Goal: Task Accomplishment & Management: Complete application form

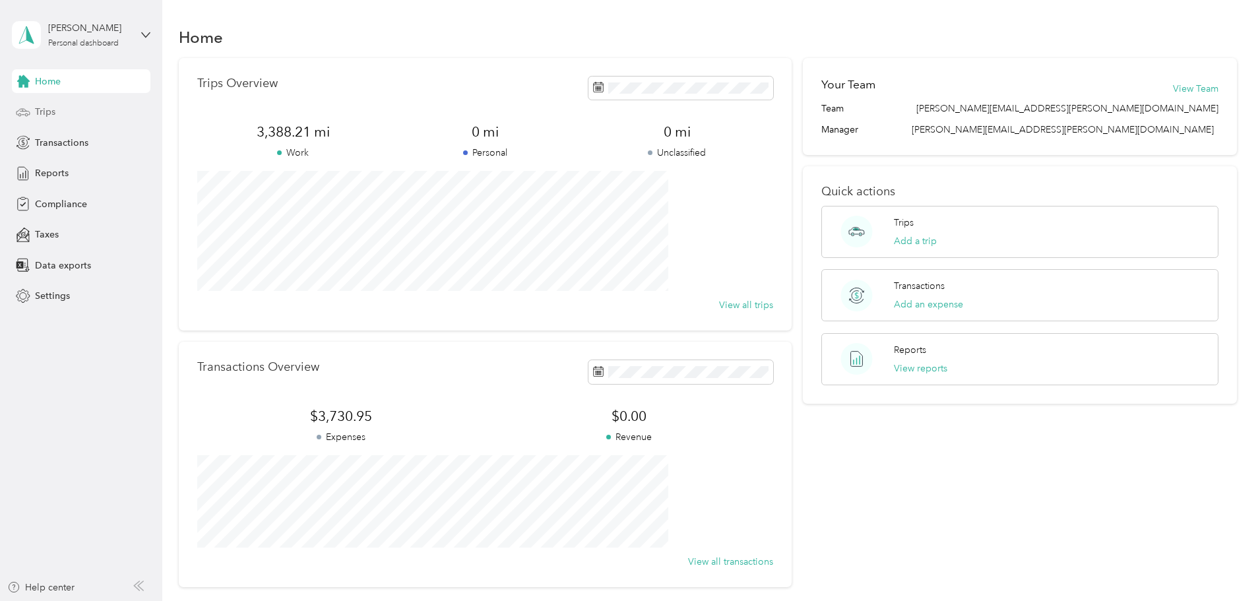
click at [66, 107] on div "Trips" at bounding box center [81, 112] width 139 height 24
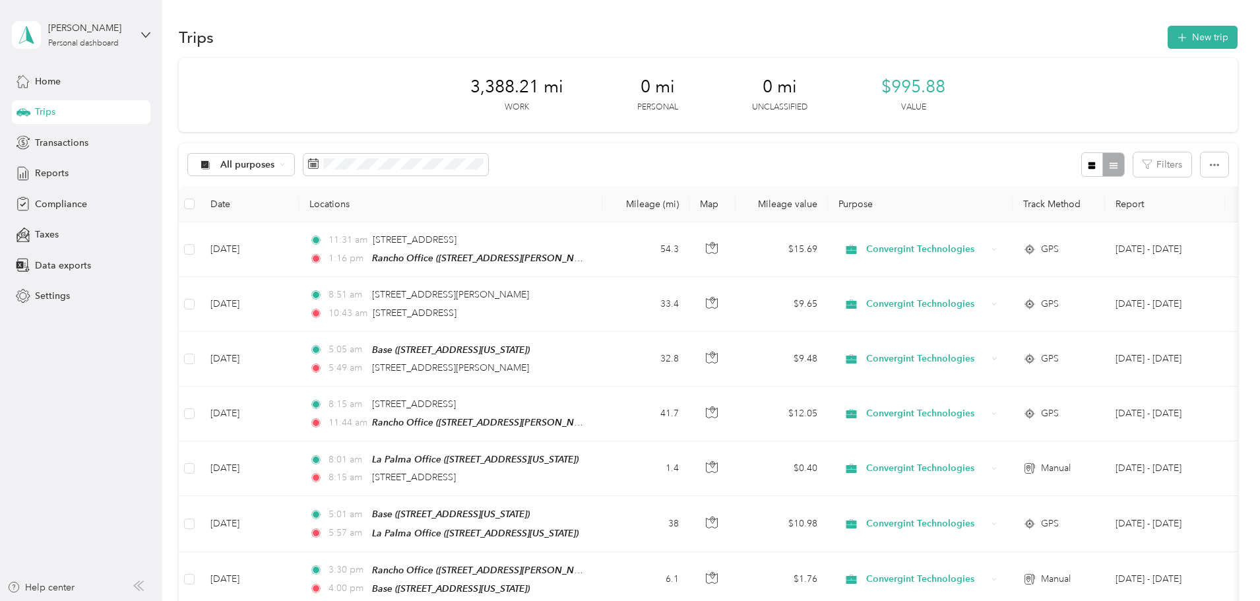
click at [1168, 42] on button "New trip" at bounding box center [1203, 37] width 70 height 23
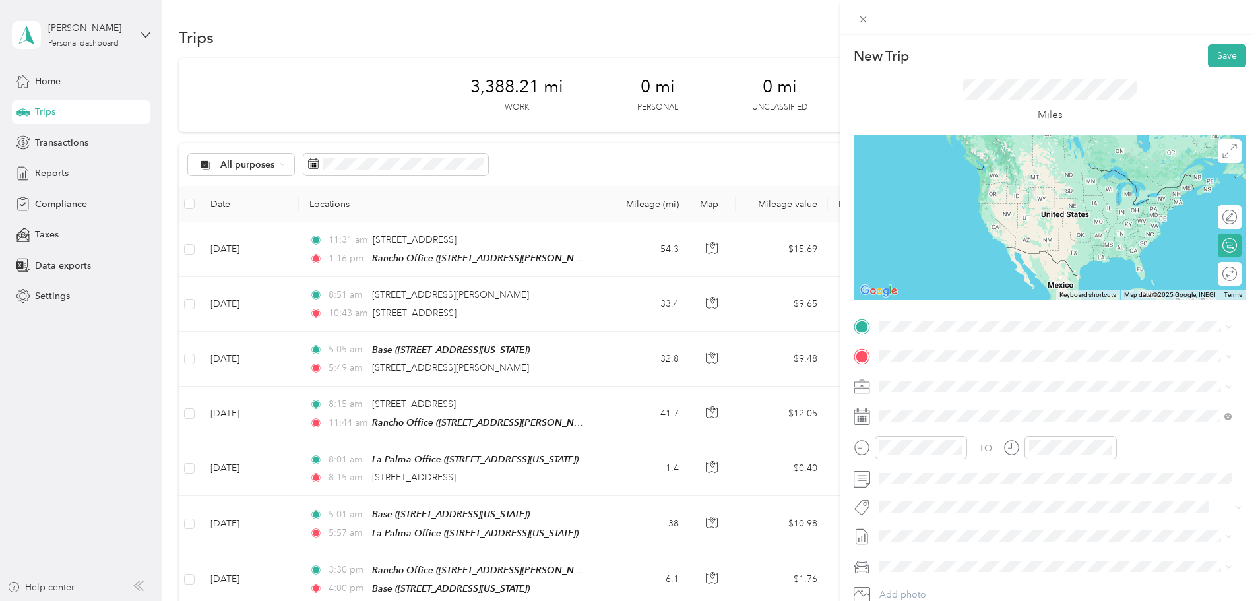
click at [953, 387] on div "Rancho Office [STREET_ADDRESS][PERSON_NAME][US_STATE]" at bounding box center [1006, 381] width 205 height 28
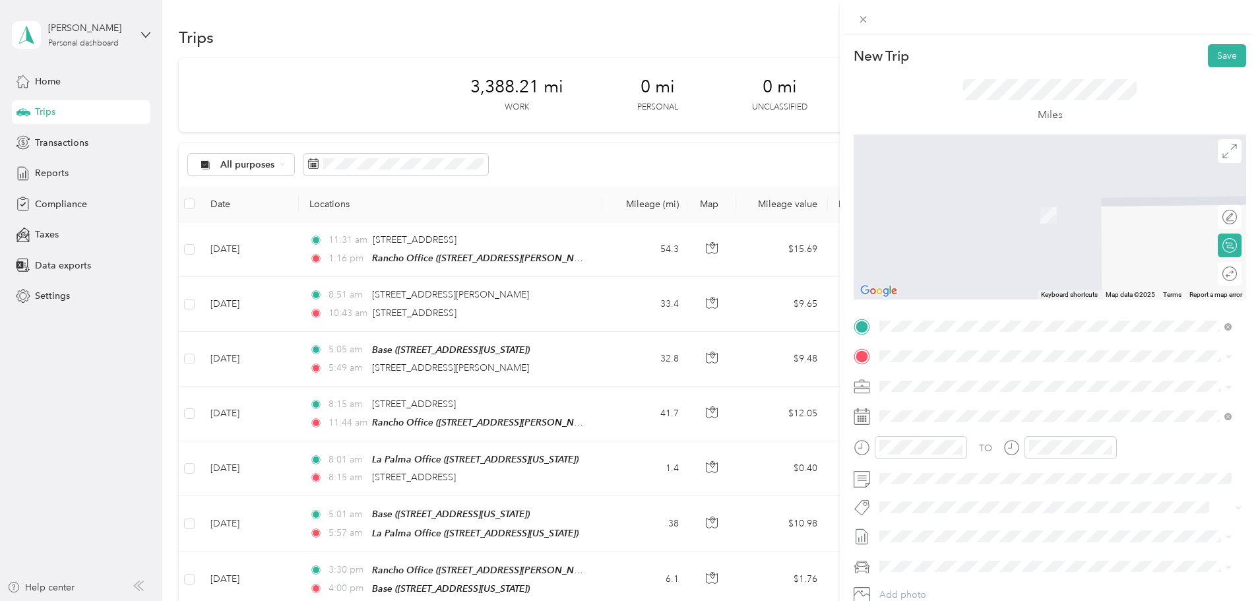
click at [946, 422] on span "[STREET_ADDRESS][US_STATE]" at bounding box center [970, 419] width 132 height 11
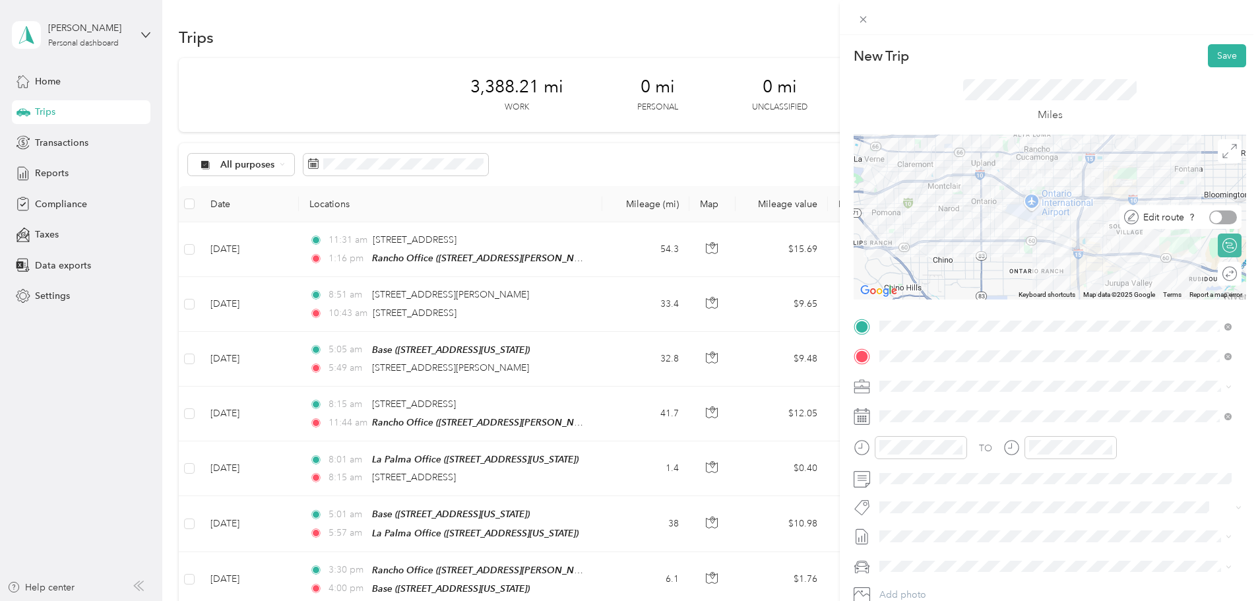
click at [1220, 222] on div at bounding box center [1223, 217] width 28 height 14
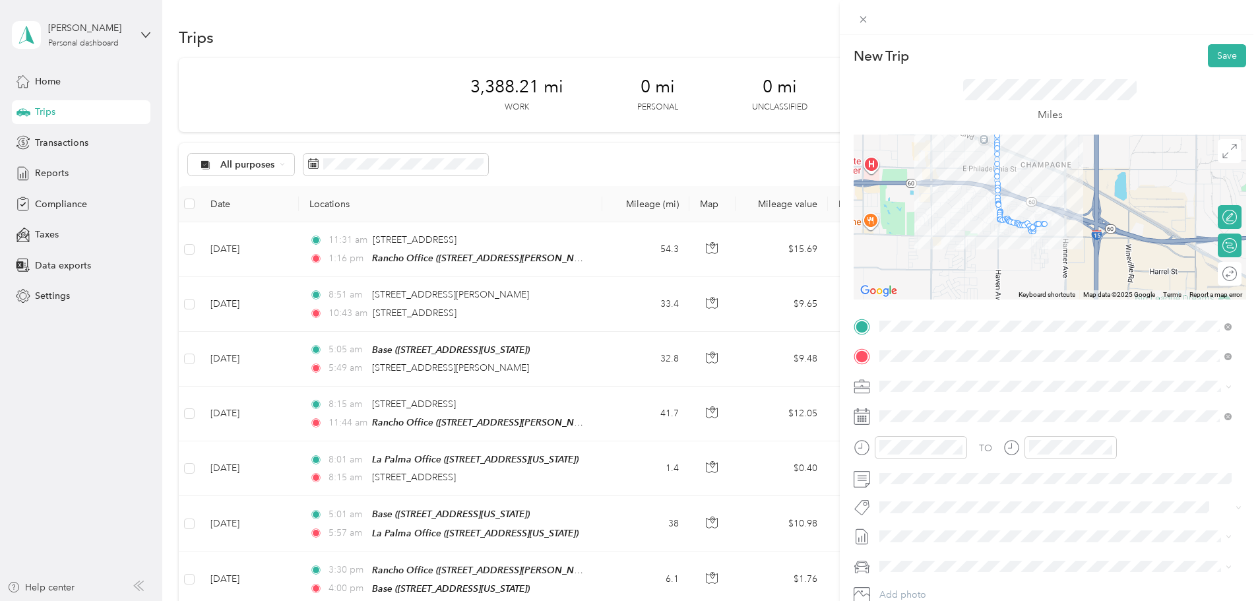
drag, startPoint x: 1042, startPoint y: 264, endPoint x: 1046, endPoint y: 163, distance: 101.0
click at [1046, 163] on div at bounding box center [1050, 217] width 393 height 165
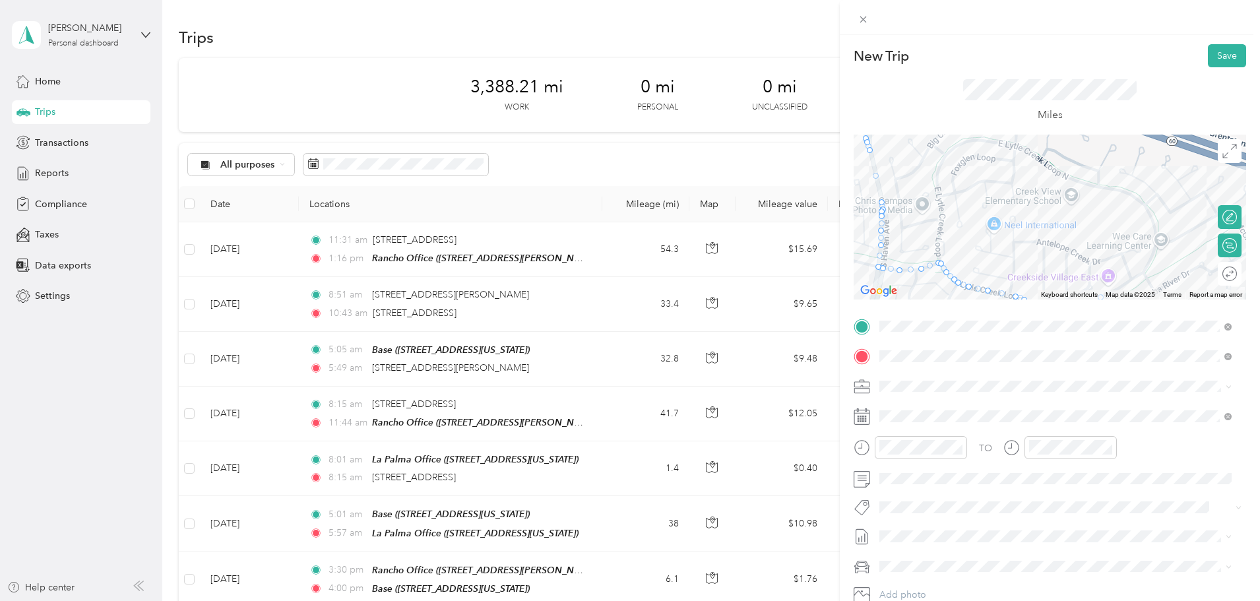
drag, startPoint x: 993, startPoint y: 196, endPoint x: 995, endPoint y: 255, distance: 59.4
click at [995, 255] on div at bounding box center [1050, 217] width 393 height 165
drag, startPoint x: 935, startPoint y: 265, endPoint x: 1025, endPoint y: 163, distance: 136.0
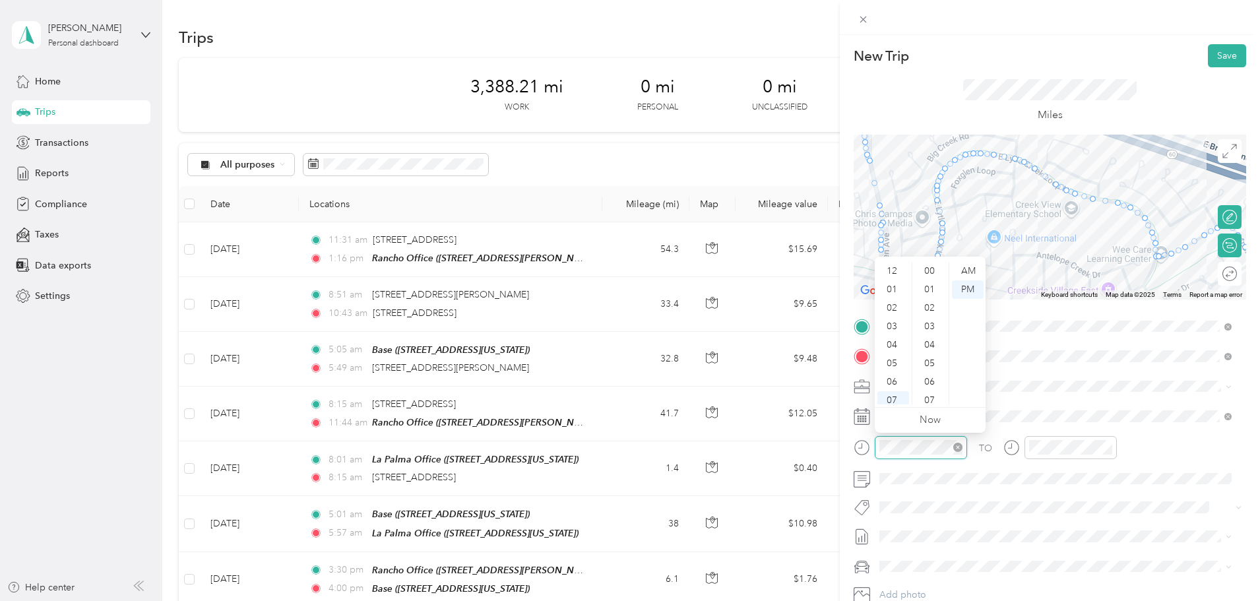
scroll to position [79, 0]
click at [891, 286] on div "05" at bounding box center [893, 284] width 32 height 18
click at [958, 288] on div "PM" at bounding box center [968, 289] width 32 height 18
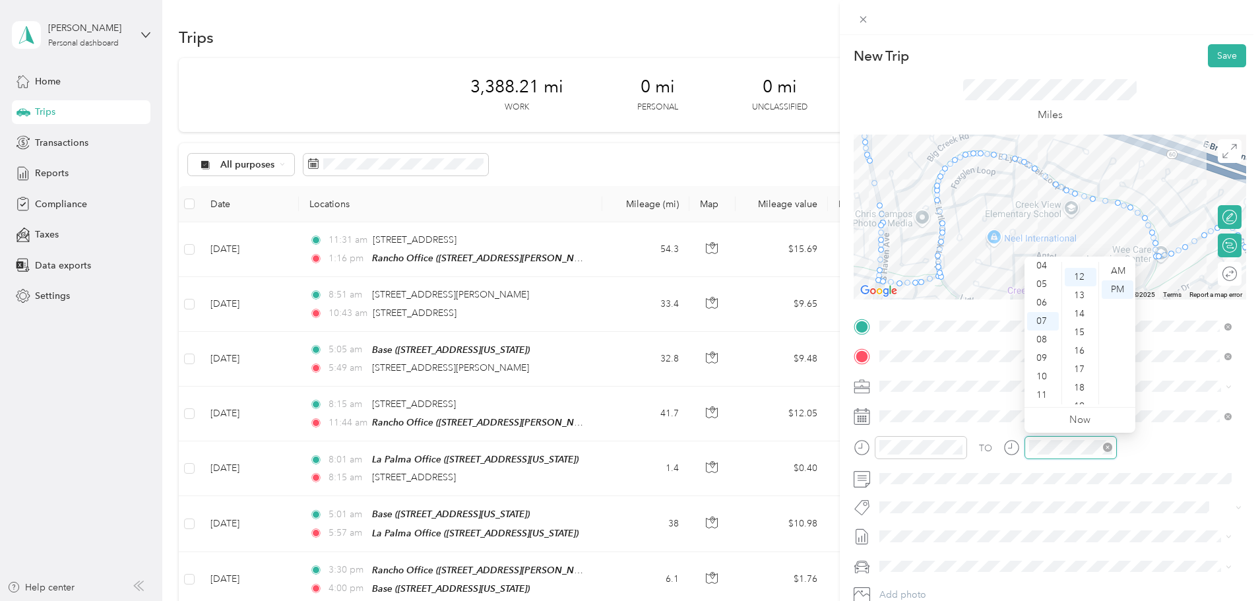
scroll to position [222, 0]
click at [1042, 284] on div "05" at bounding box center [1043, 284] width 32 height 18
click at [1080, 391] on div "19" at bounding box center [1081, 400] width 32 height 18
click at [1080, 391] on div "26" at bounding box center [1081, 400] width 32 height 18
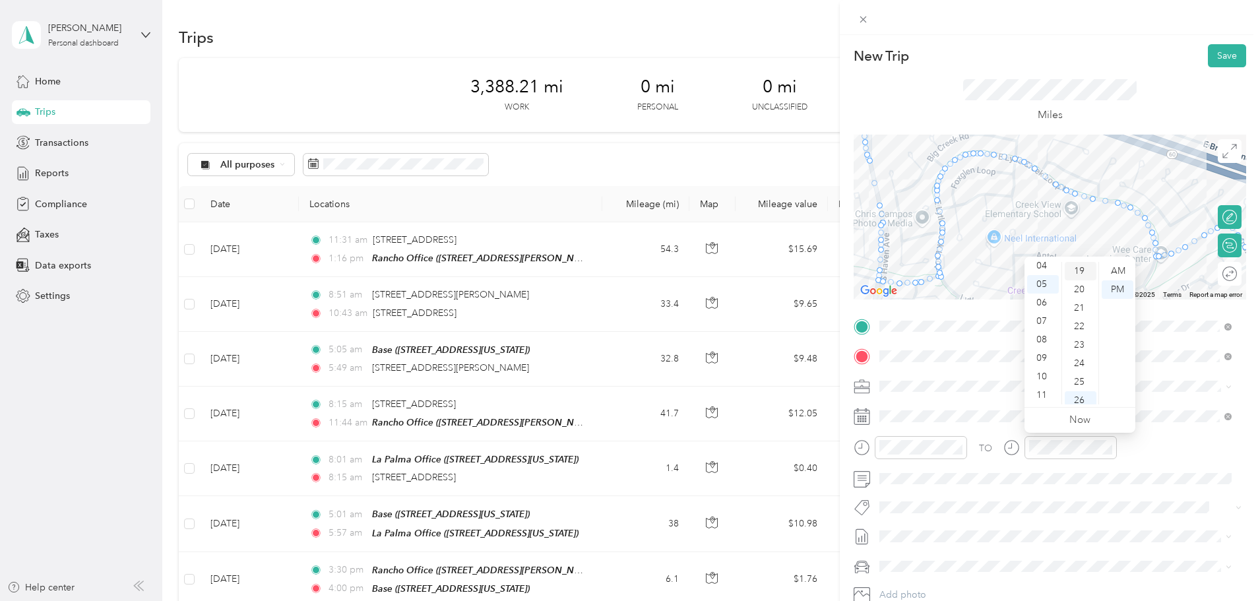
scroll to position [480, 0]
click at [1080, 391] on div "33" at bounding box center [1081, 400] width 32 height 18
click at [1145, 451] on div "TO" at bounding box center [1050, 452] width 393 height 32
click at [1217, 54] on button "Save" at bounding box center [1227, 55] width 38 height 23
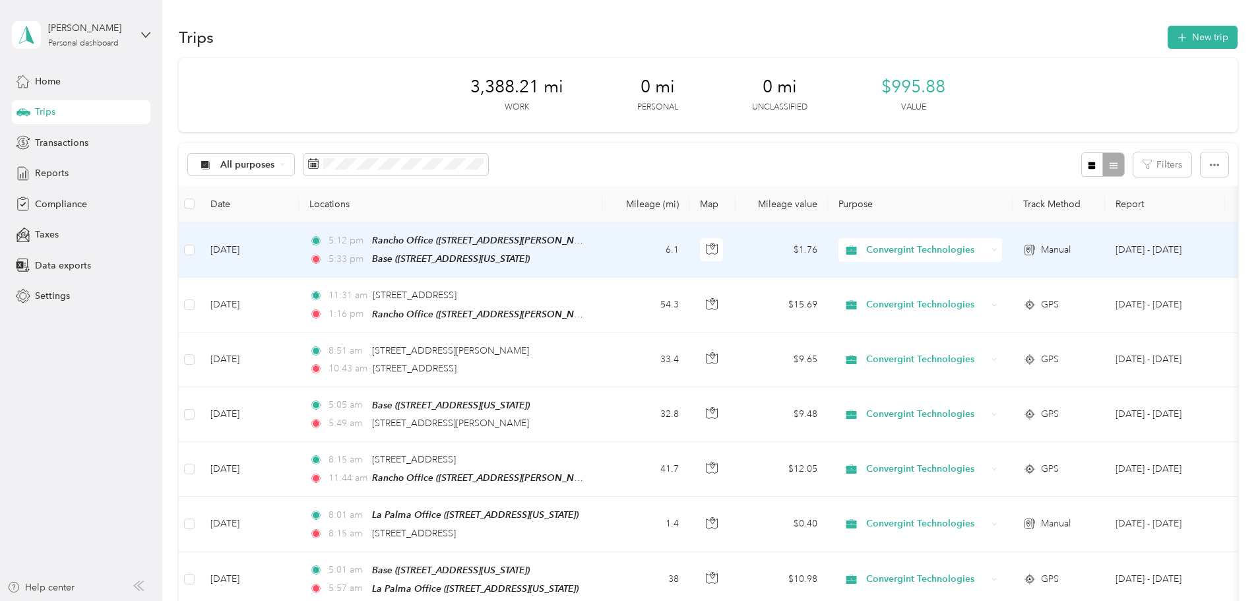
click at [689, 247] on td "6.1" at bounding box center [645, 249] width 87 height 55
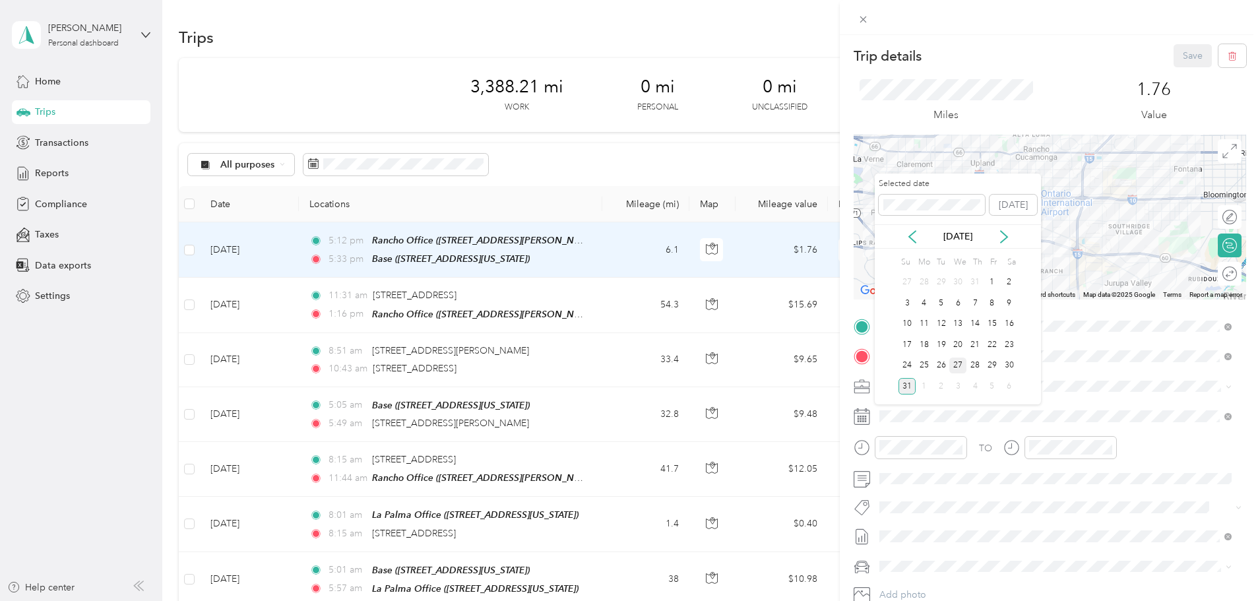
click at [961, 367] on div "27" at bounding box center [957, 366] width 17 height 16
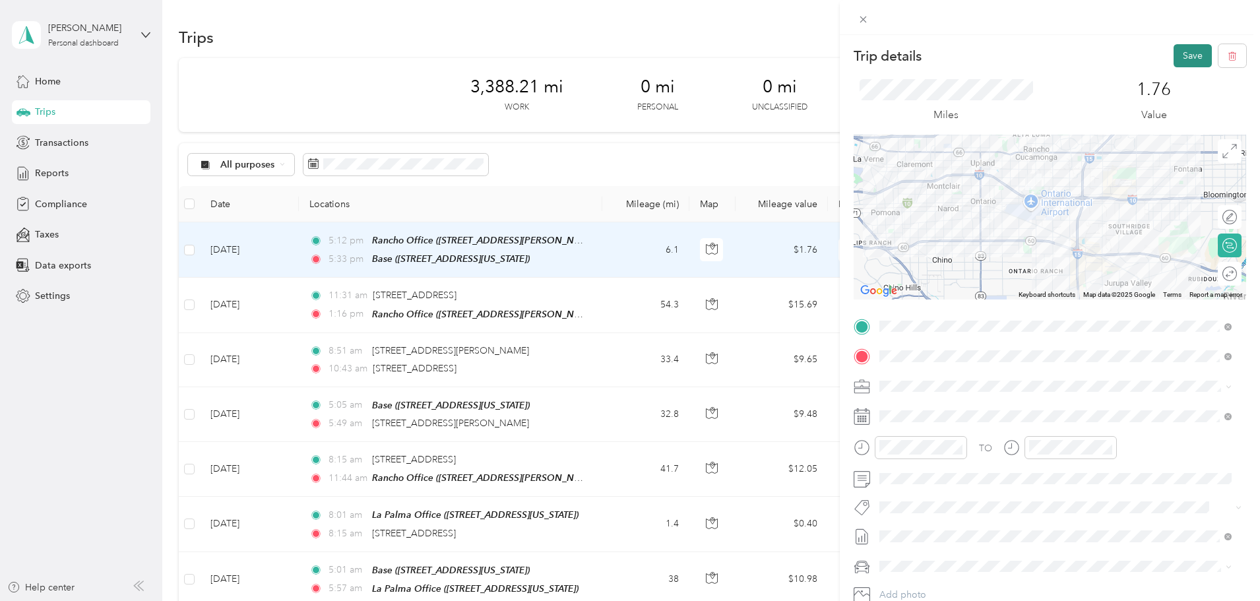
click at [1184, 57] on button "Save" at bounding box center [1193, 55] width 38 height 23
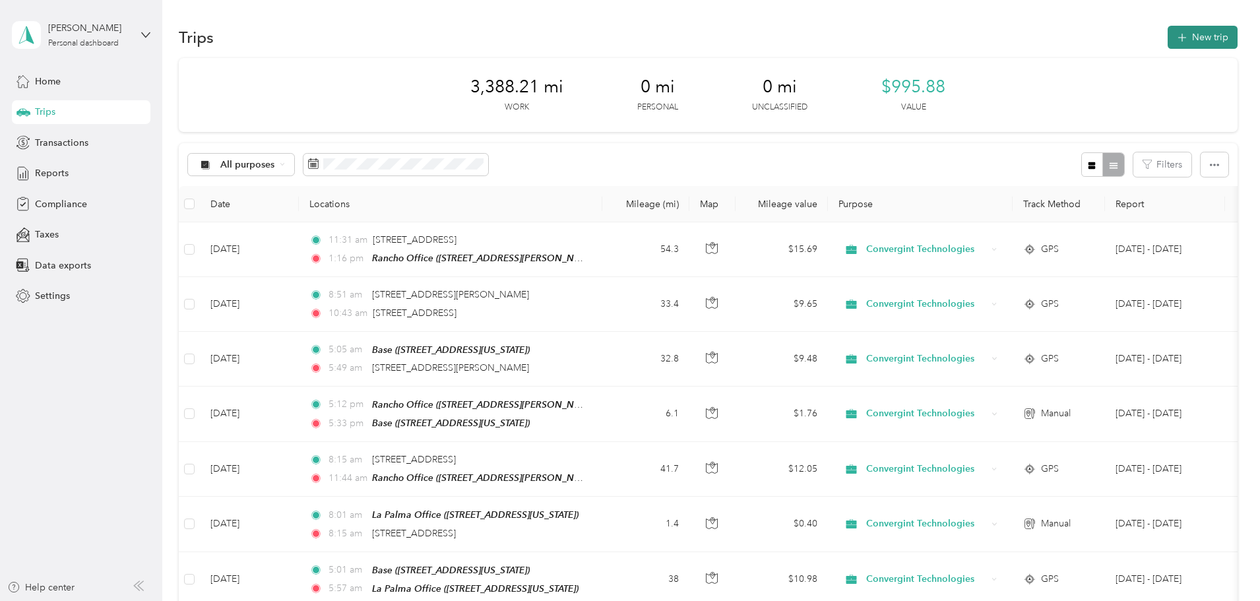
click at [1174, 40] on icon "button" at bounding box center [1181, 37] width 15 height 15
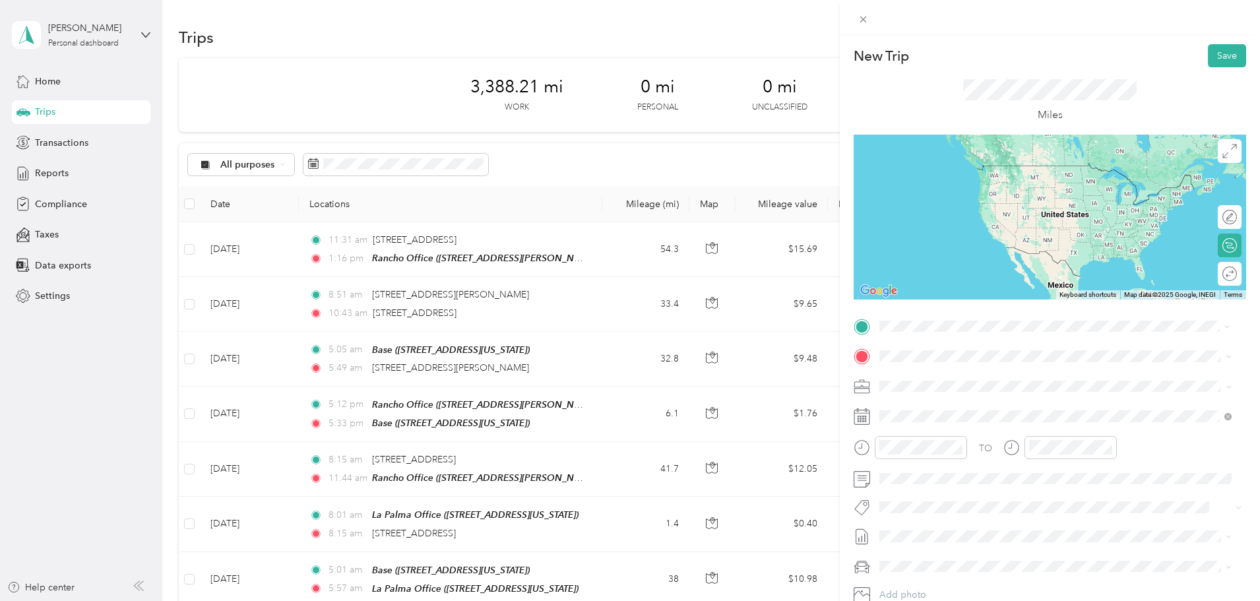
click at [965, 376] on span "[STREET_ADDRESS][PERSON_NAME][US_STATE]" at bounding box center [1006, 374] width 205 height 12
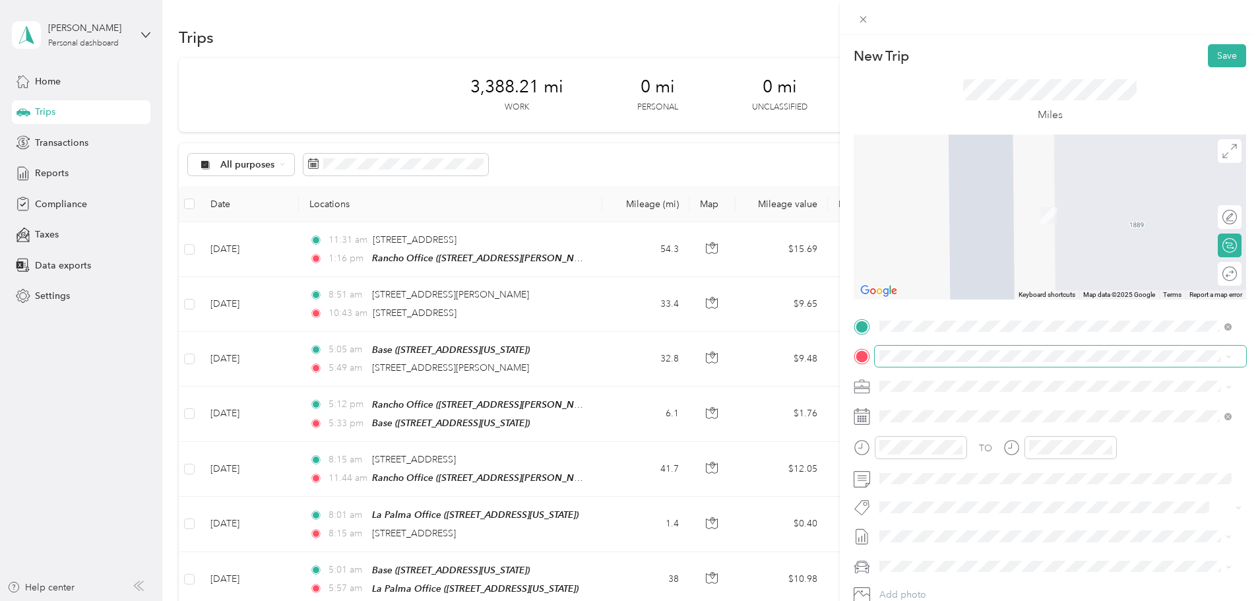
click at [938, 363] on span at bounding box center [1060, 356] width 371 height 21
click at [926, 414] on div "Base [STREET_ADDRESS][US_STATE]" at bounding box center [970, 410] width 132 height 28
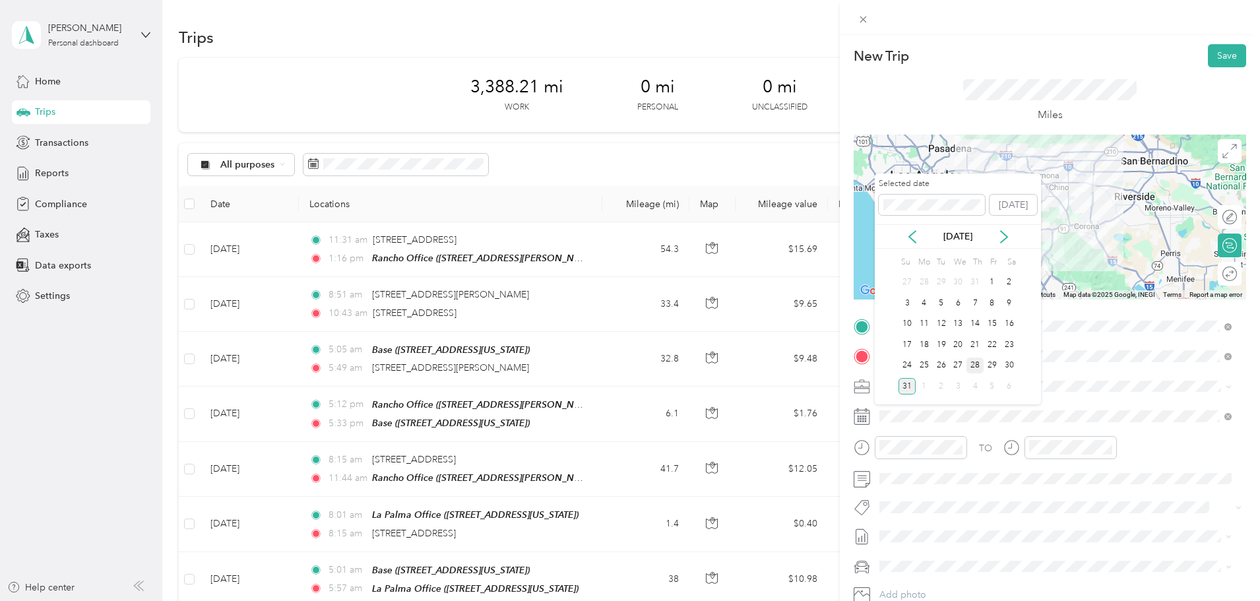
click at [971, 364] on div "28" at bounding box center [974, 366] width 17 height 16
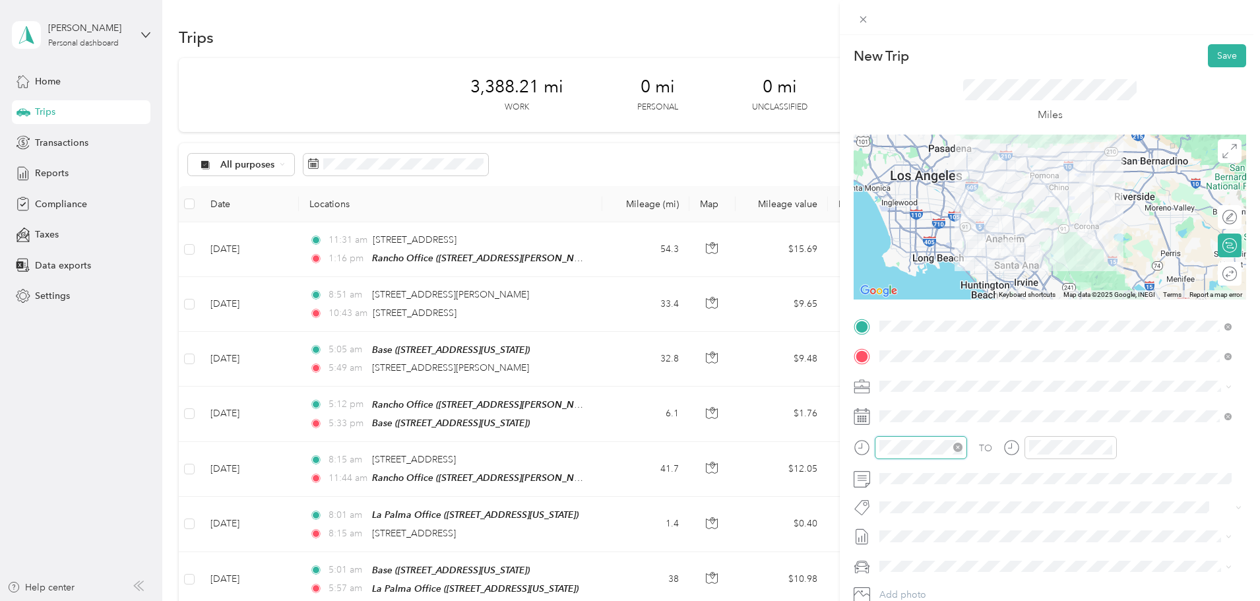
scroll to position [259, 0]
click at [898, 286] on div "05" at bounding box center [893, 284] width 32 height 18
click at [1150, 89] on div "Miles" at bounding box center [1050, 100] width 393 height 67
click at [1222, 63] on button "Save" at bounding box center [1227, 55] width 38 height 23
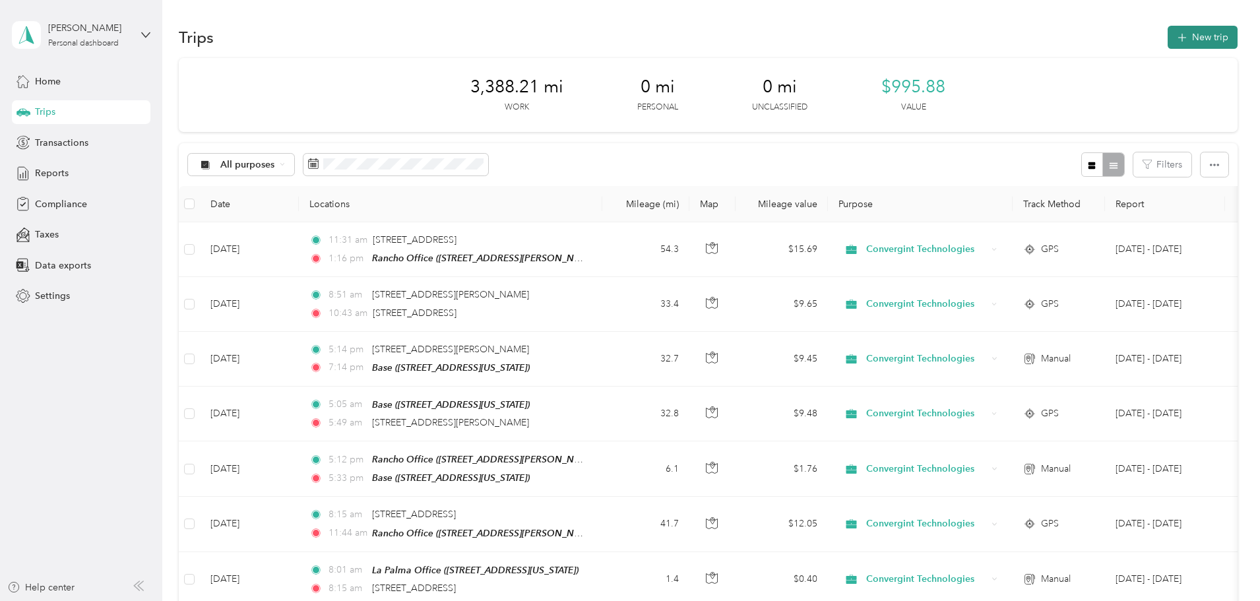
click at [1168, 42] on button "New trip" at bounding box center [1203, 37] width 70 height 23
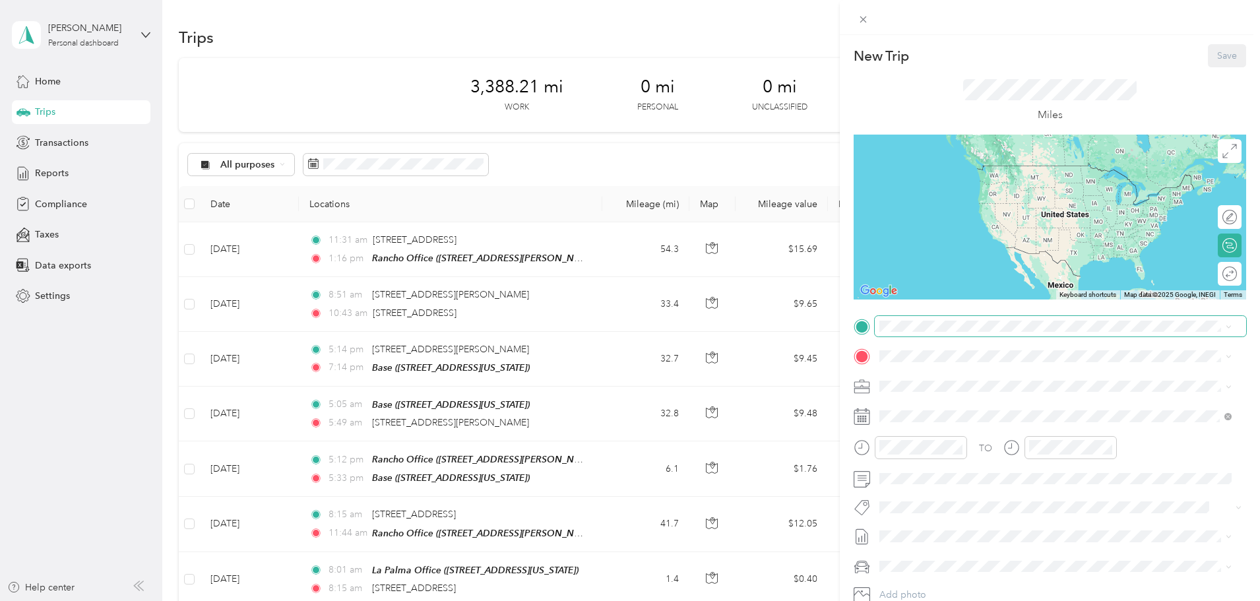
click at [901, 334] on span at bounding box center [1060, 326] width 371 height 21
click at [922, 386] on div "Base [STREET_ADDRESS][US_STATE]" at bounding box center [970, 379] width 132 height 28
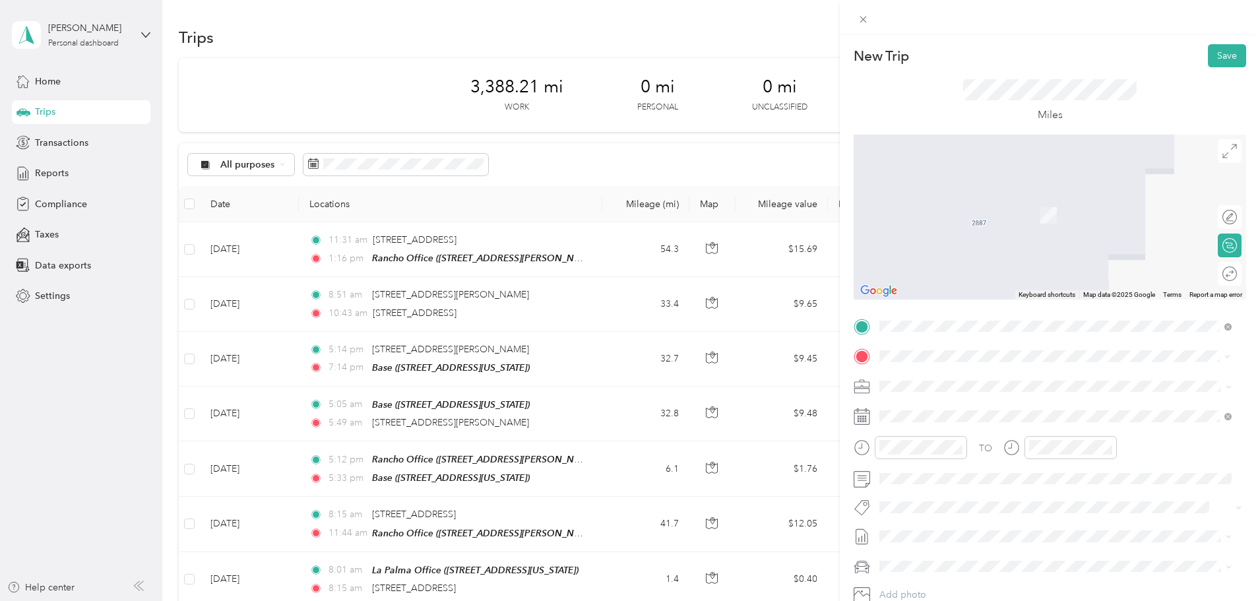
click at [937, 403] on span "[STREET_ADDRESS][PERSON_NAME][US_STATE]" at bounding box center [1006, 404] width 205 height 12
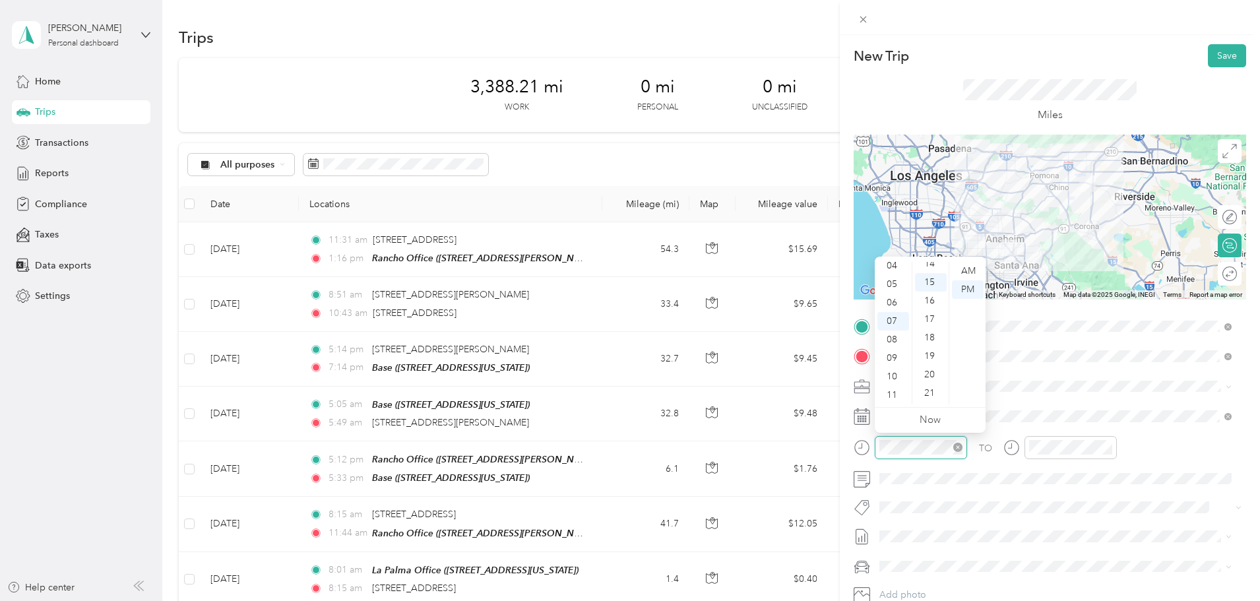
scroll to position [277, 0]
click at [894, 300] on div "06" at bounding box center [893, 303] width 32 height 18
click at [968, 270] on div "AM" at bounding box center [968, 271] width 32 height 18
click at [930, 268] on div "00" at bounding box center [931, 271] width 32 height 18
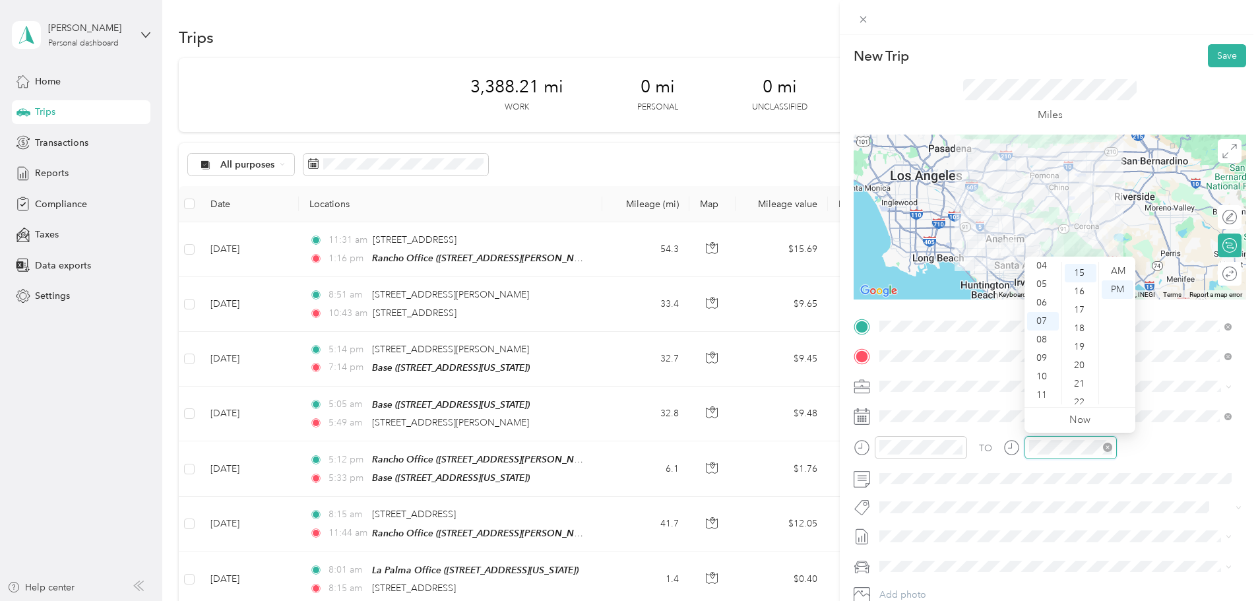
scroll to position [277, 0]
click at [1121, 267] on div "AM" at bounding box center [1118, 271] width 32 height 18
click at [1080, 272] on div "00" at bounding box center [1081, 271] width 32 height 18
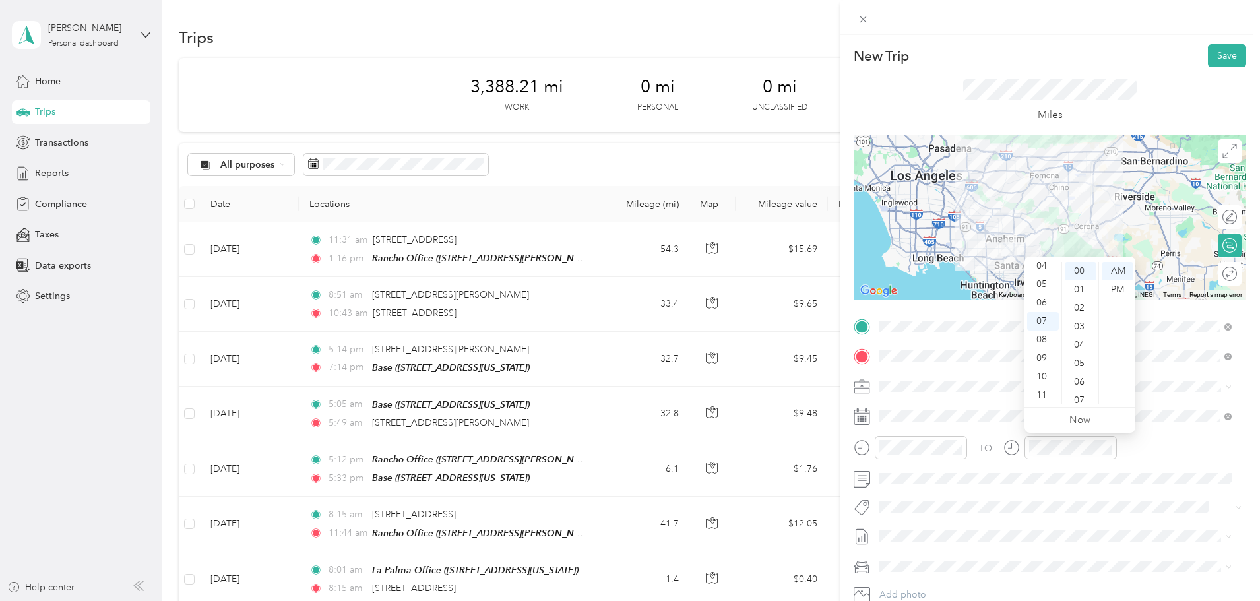
click at [1129, 449] on div "TO" at bounding box center [1050, 452] width 393 height 32
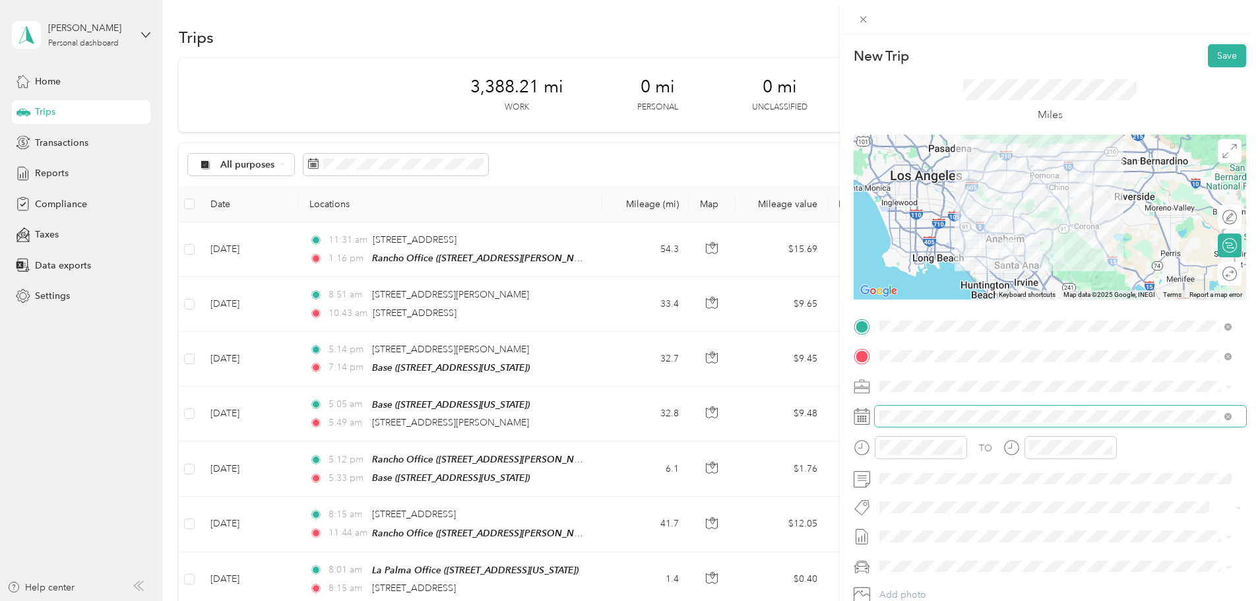
click at [909, 410] on span at bounding box center [1060, 416] width 371 height 21
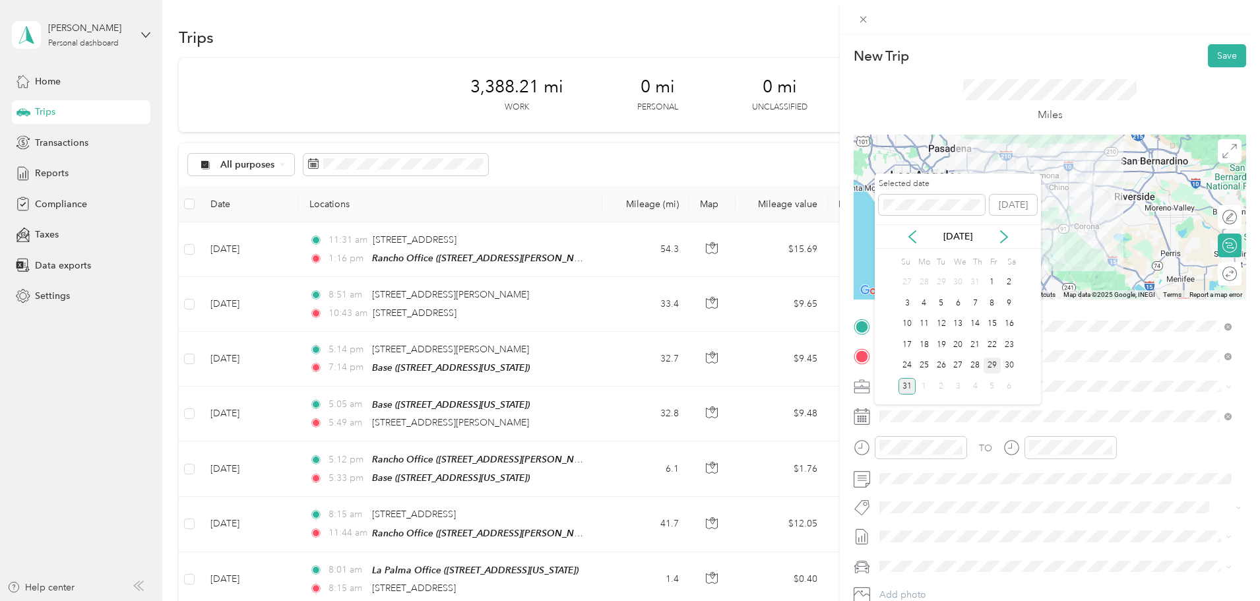
click at [994, 361] on div "29" at bounding box center [992, 366] width 17 height 16
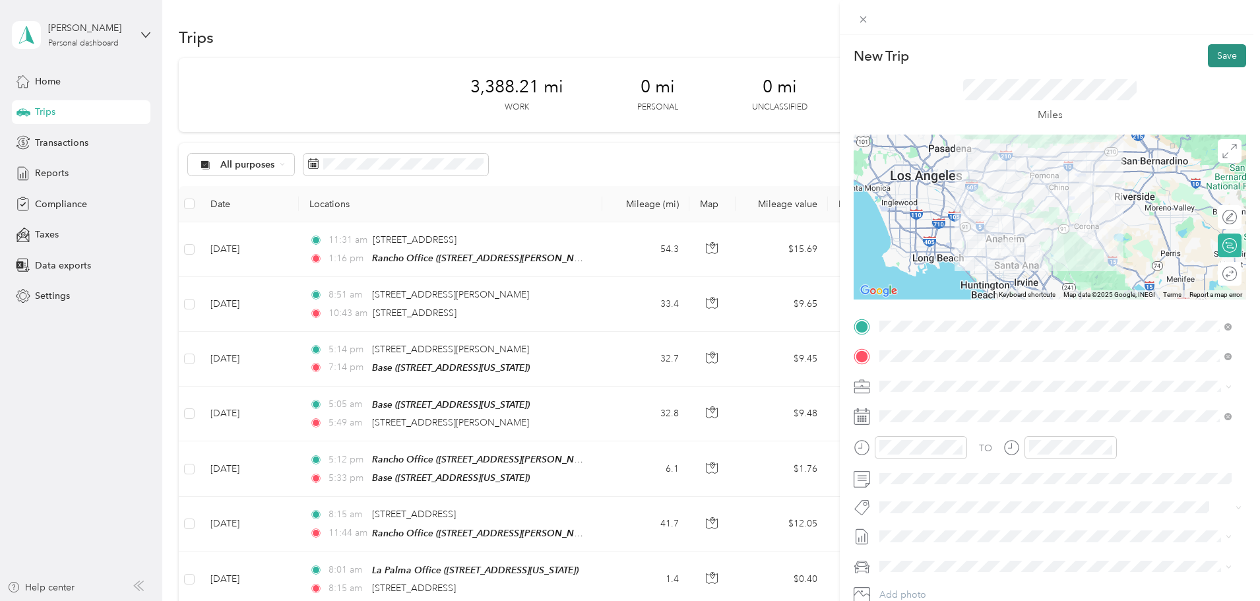
click at [1214, 49] on button "Save" at bounding box center [1227, 55] width 38 height 23
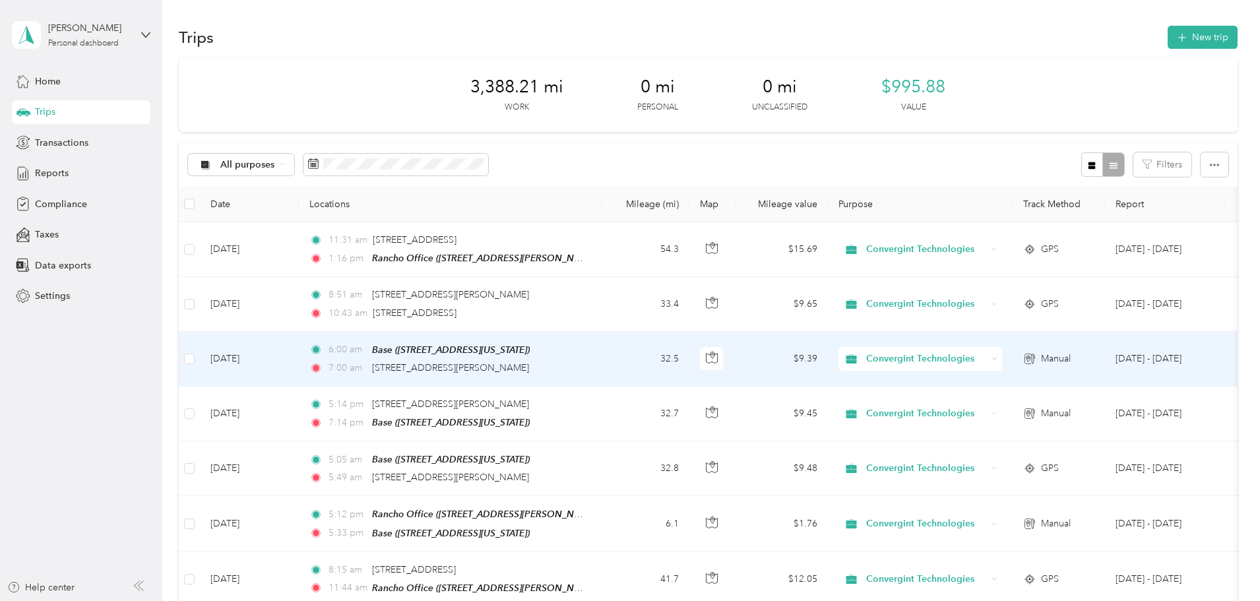
click at [299, 367] on td "[DATE]" at bounding box center [249, 359] width 99 height 55
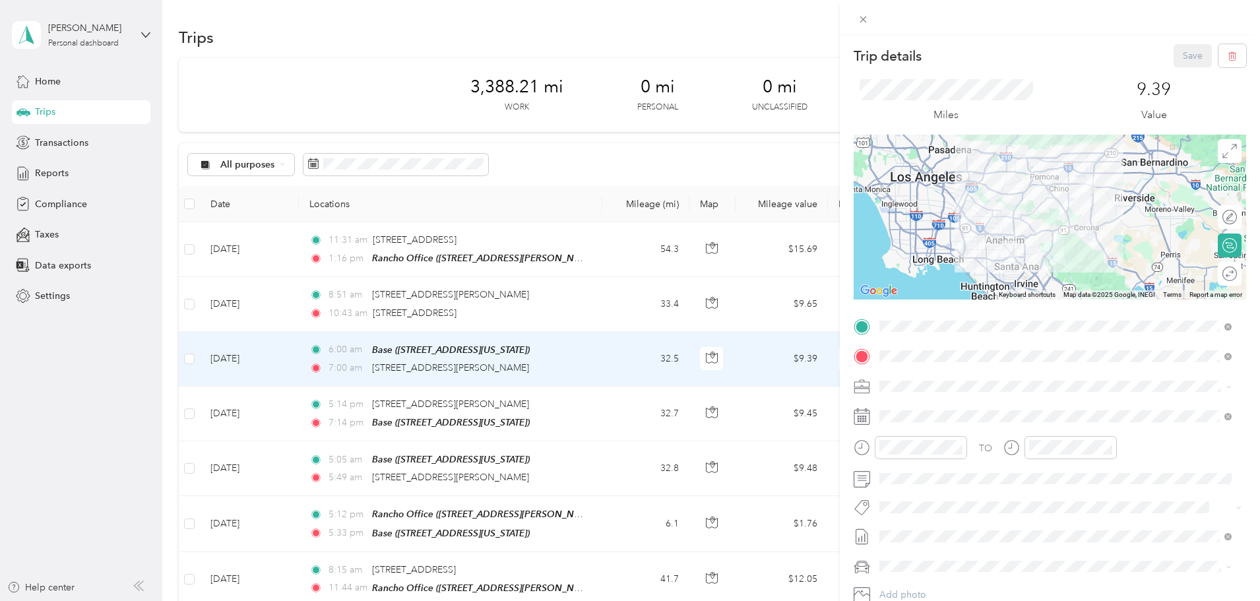
click at [359, 301] on div "Trip details Save This trip cannot be edited because it is either under review,…" at bounding box center [630, 300] width 1260 height 601
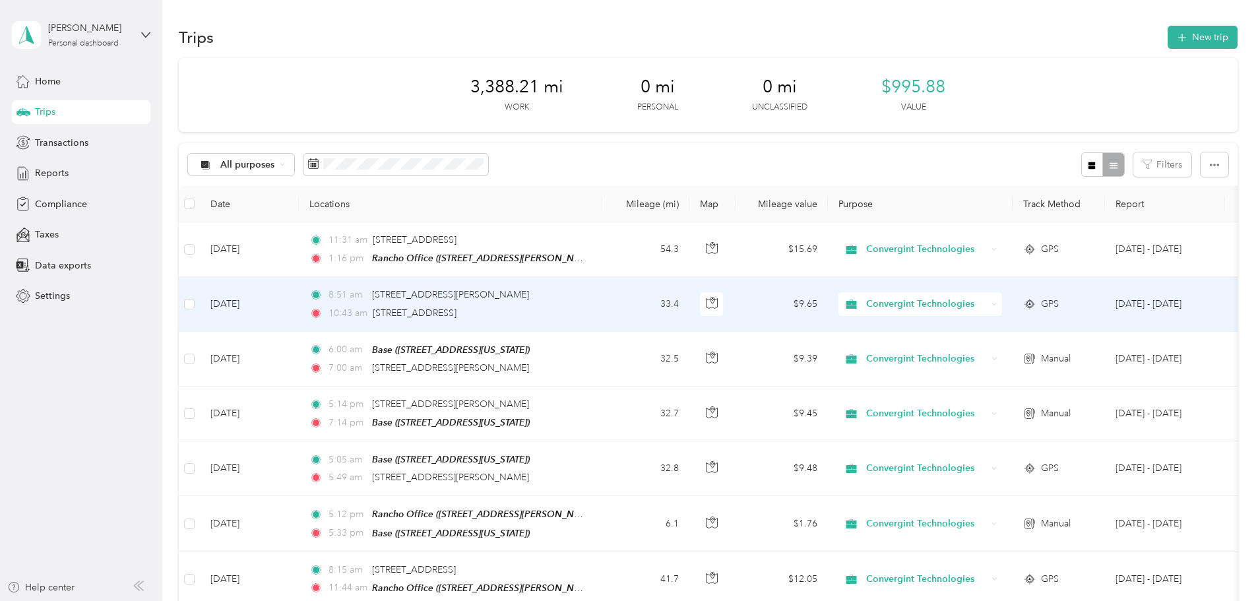
click at [299, 301] on td "[DATE]" at bounding box center [249, 304] width 99 height 54
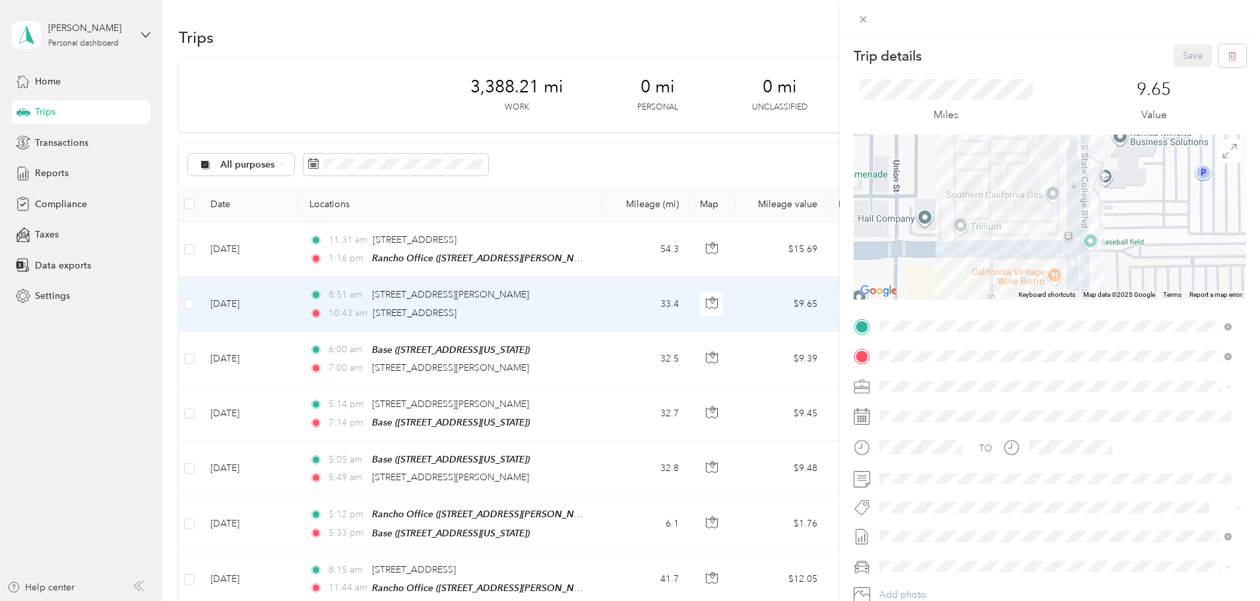
drag, startPoint x: 943, startPoint y: 210, endPoint x: 961, endPoint y: 257, distance: 49.9
click at [961, 257] on div at bounding box center [1050, 217] width 393 height 165
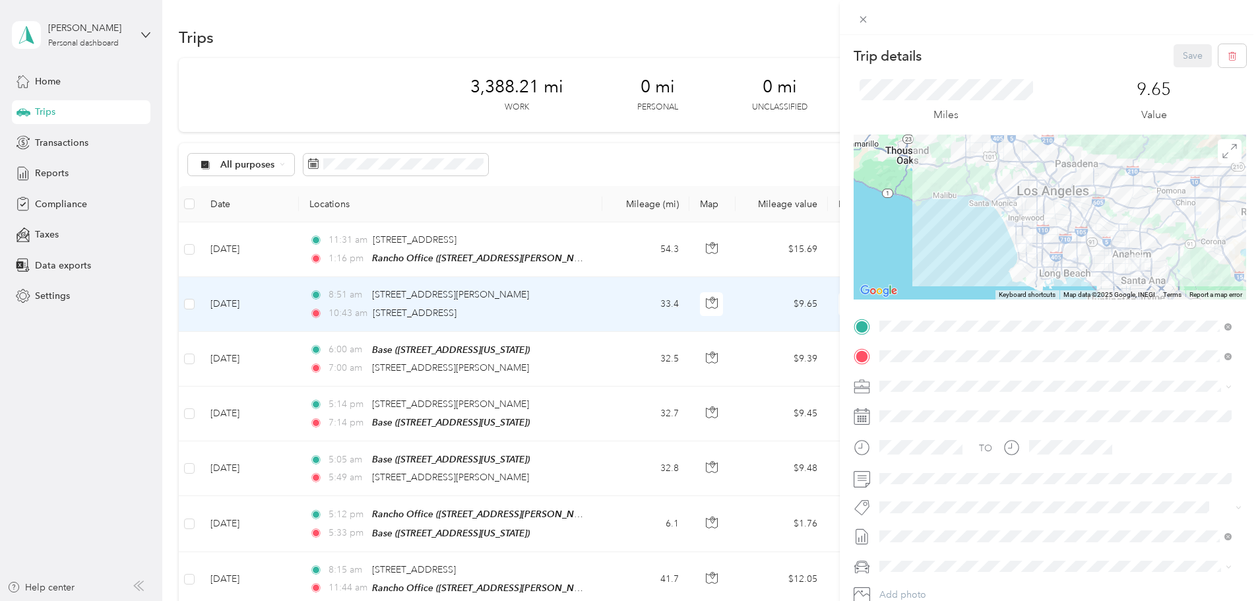
drag, startPoint x: 903, startPoint y: 213, endPoint x: 1102, endPoint y: 206, distance: 198.7
click at [1102, 206] on div at bounding box center [1050, 217] width 393 height 165
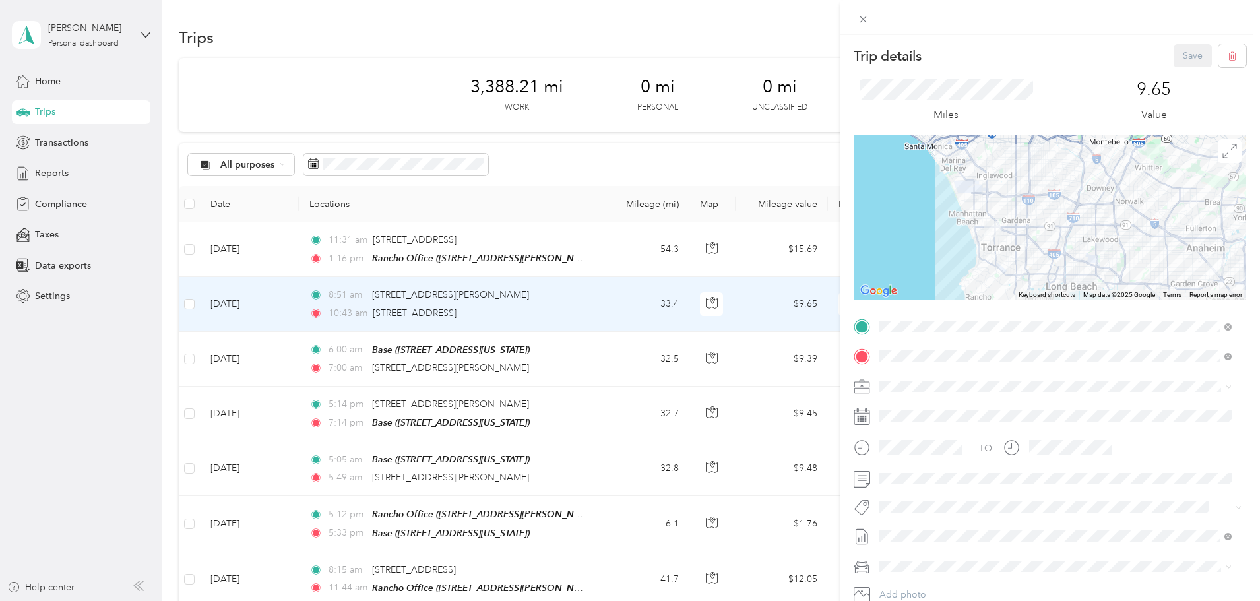
drag, startPoint x: 991, startPoint y: 225, endPoint x: 976, endPoint y: 251, distance: 29.5
click at [976, 251] on div at bounding box center [1050, 217] width 393 height 165
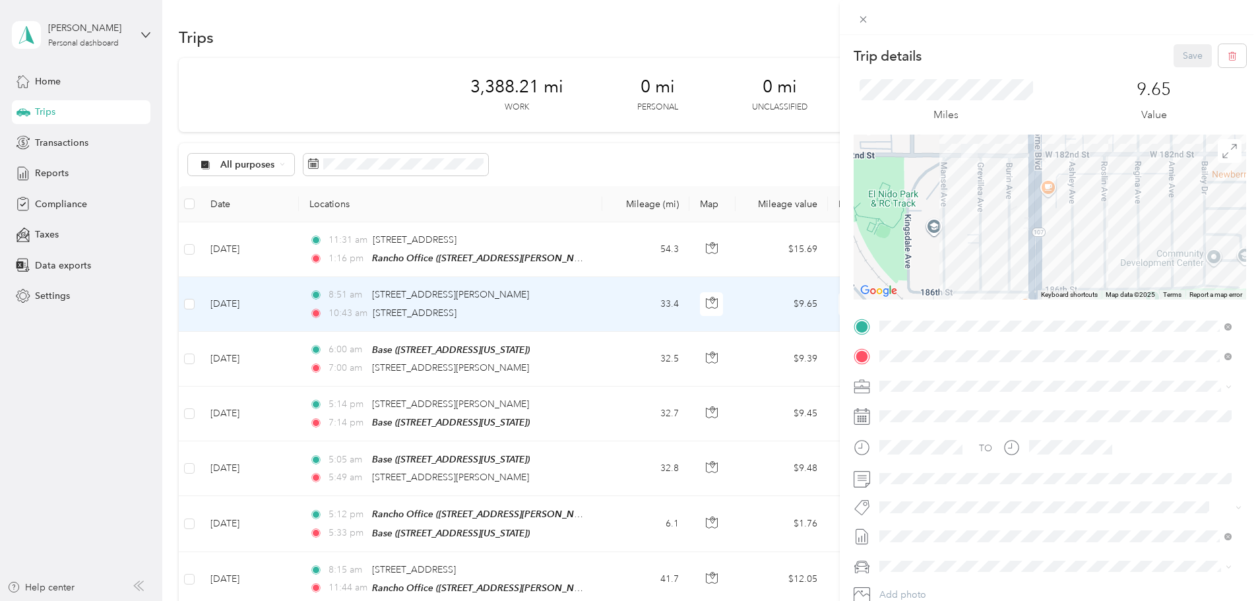
click at [356, 253] on div "Trip details Save This trip cannot be edited because it is either under review,…" at bounding box center [630, 300] width 1260 height 601
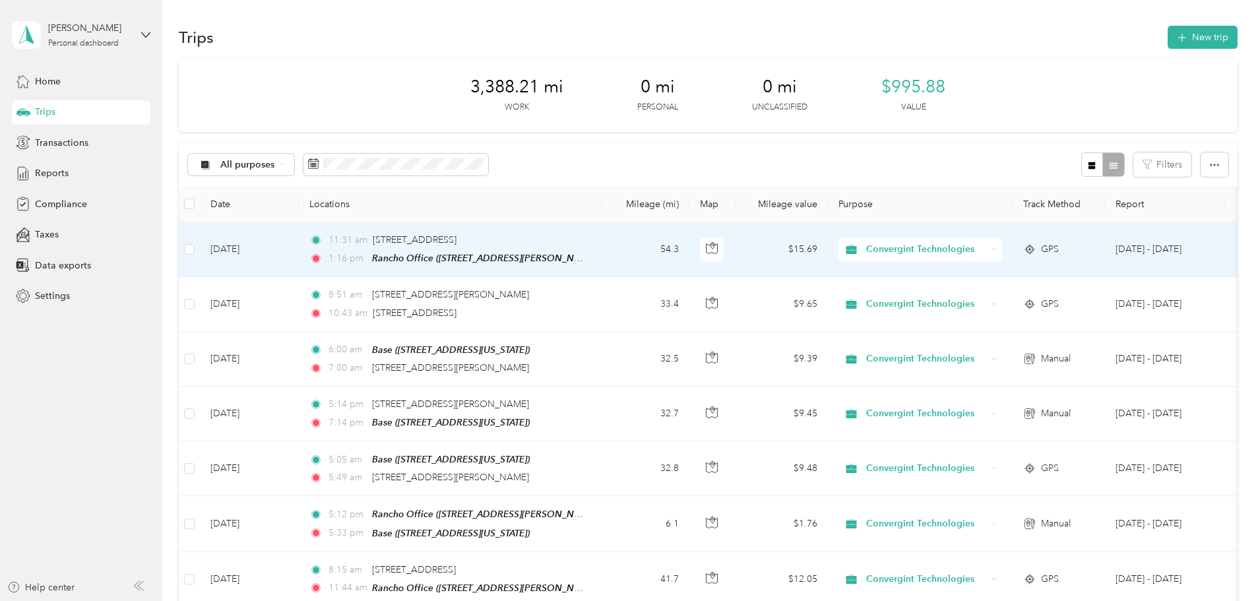
click at [828, 258] on td "$15.69" at bounding box center [782, 249] width 92 height 55
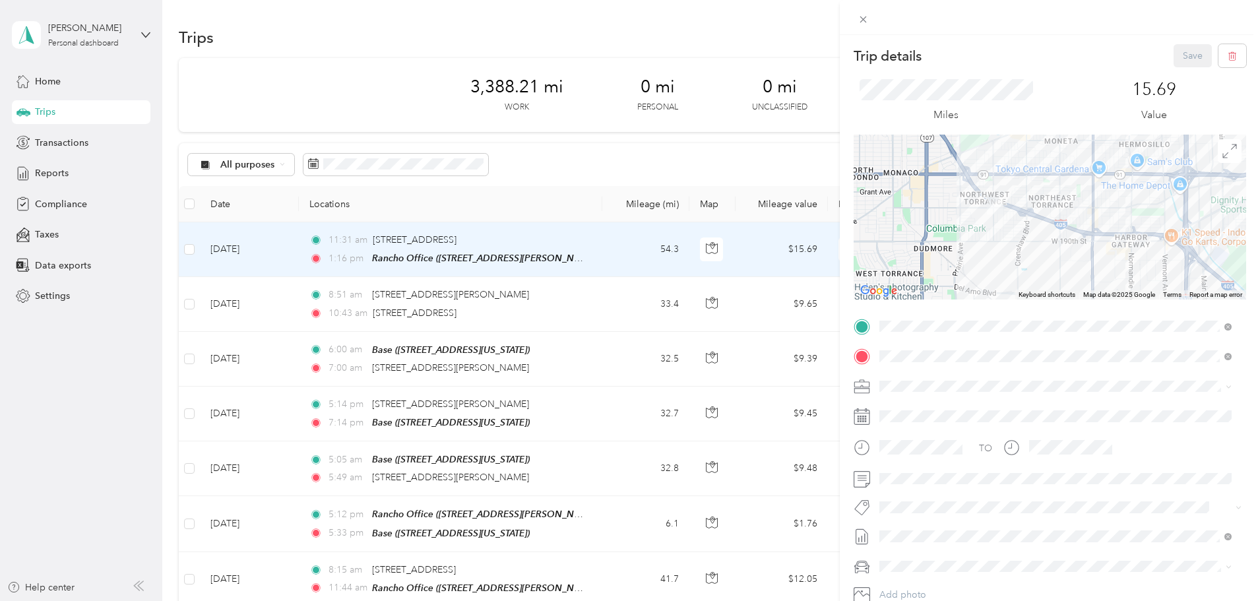
drag, startPoint x: 916, startPoint y: 227, endPoint x: 995, endPoint y: 176, distance: 93.5
click at [995, 176] on div at bounding box center [1050, 217] width 393 height 165
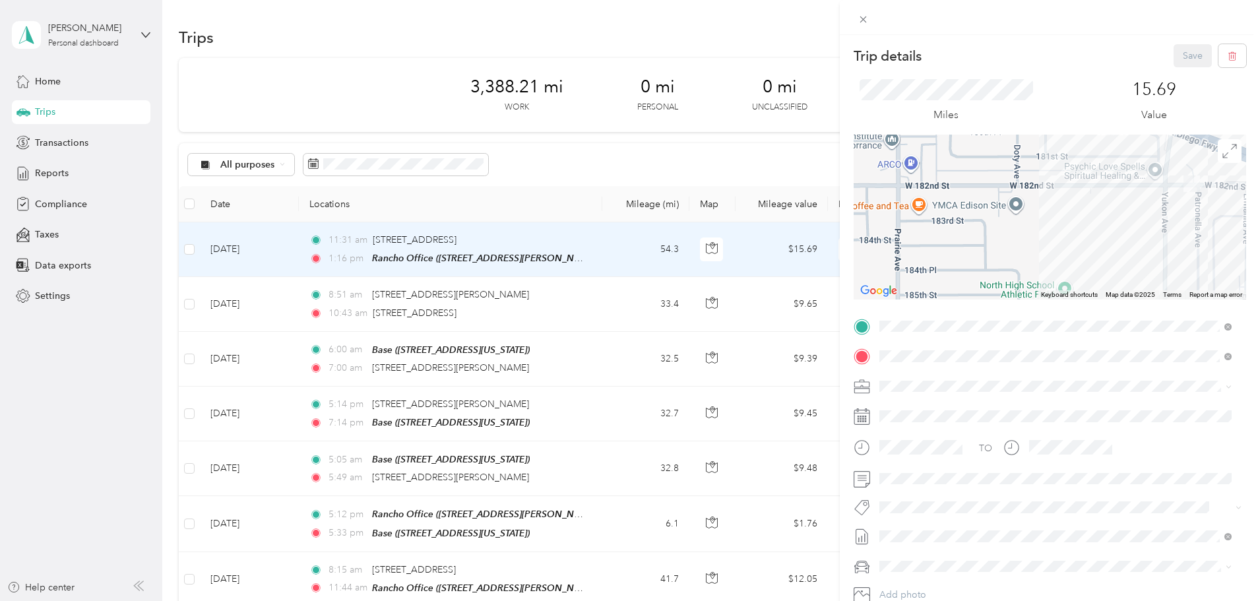
drag, startPoint x: 1009, startPoint y: 211, endPoint x: 1218, endPoint y: 165, distance: 213.5
click at [1218, 165] on div at bounding box center [1050, 217] width 393 height 165
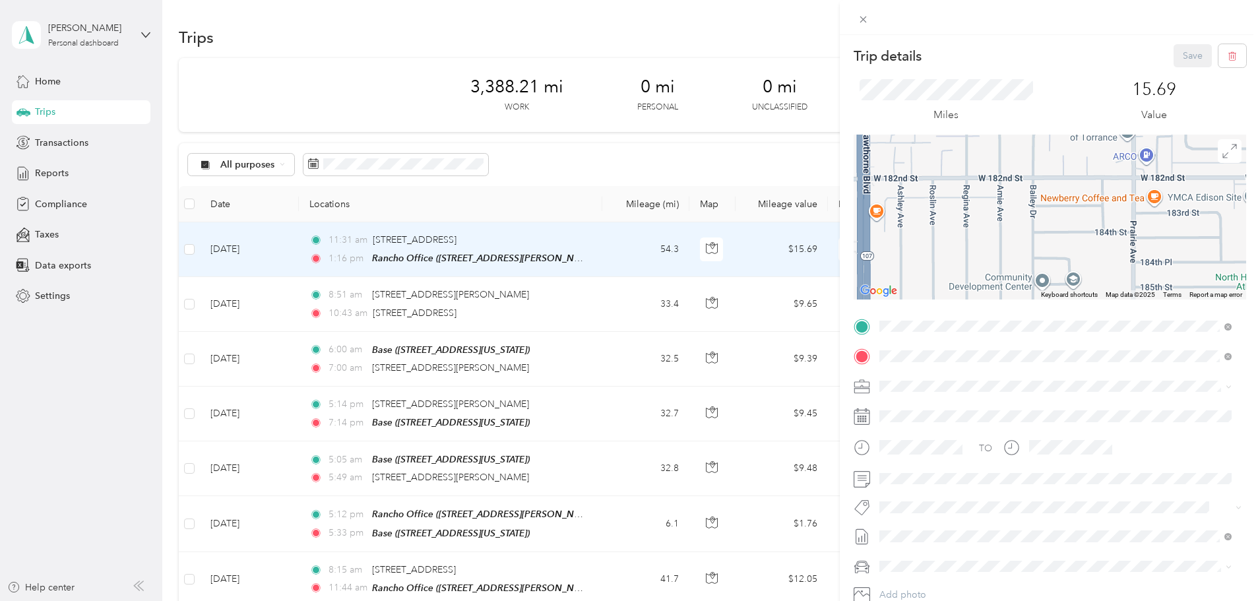
drag, startPoint x: 924, startPoint y: 187, endPoint x: 1162, endPoint y: 180, distance: 238.9
click at [1162, 180] on div at bounding box center [1050, 217] width 393 height 165
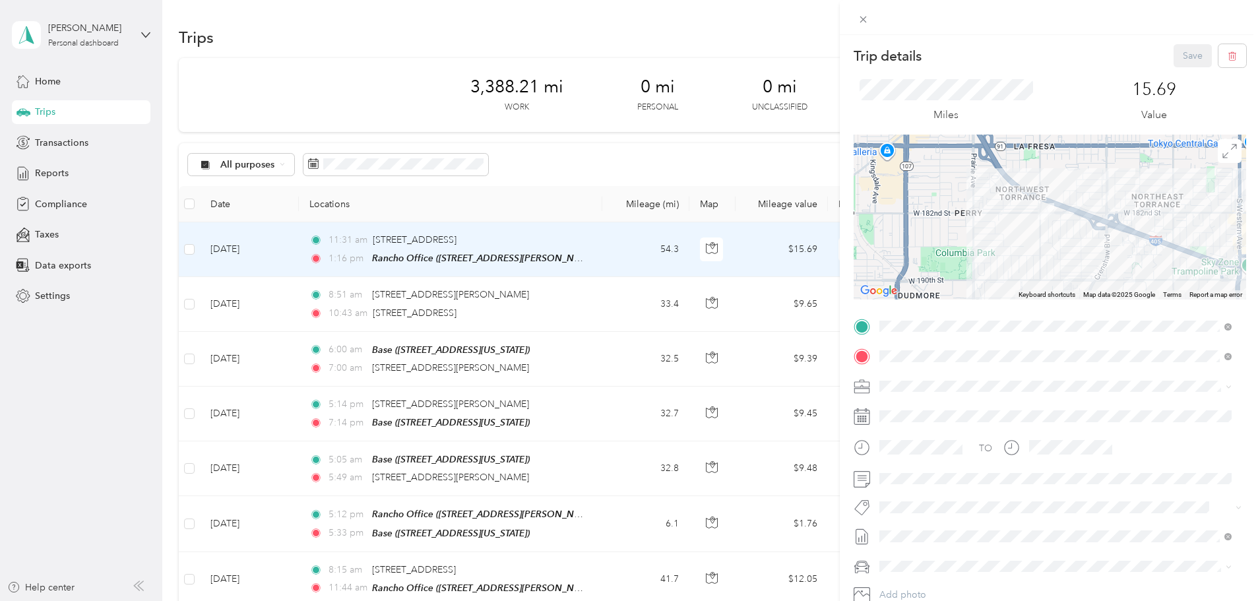
click at [669, 183] on div "Trip details Save This trip cannot be edited because it is either under review,…" at bounding box center [630, 300] width 1260 height 601
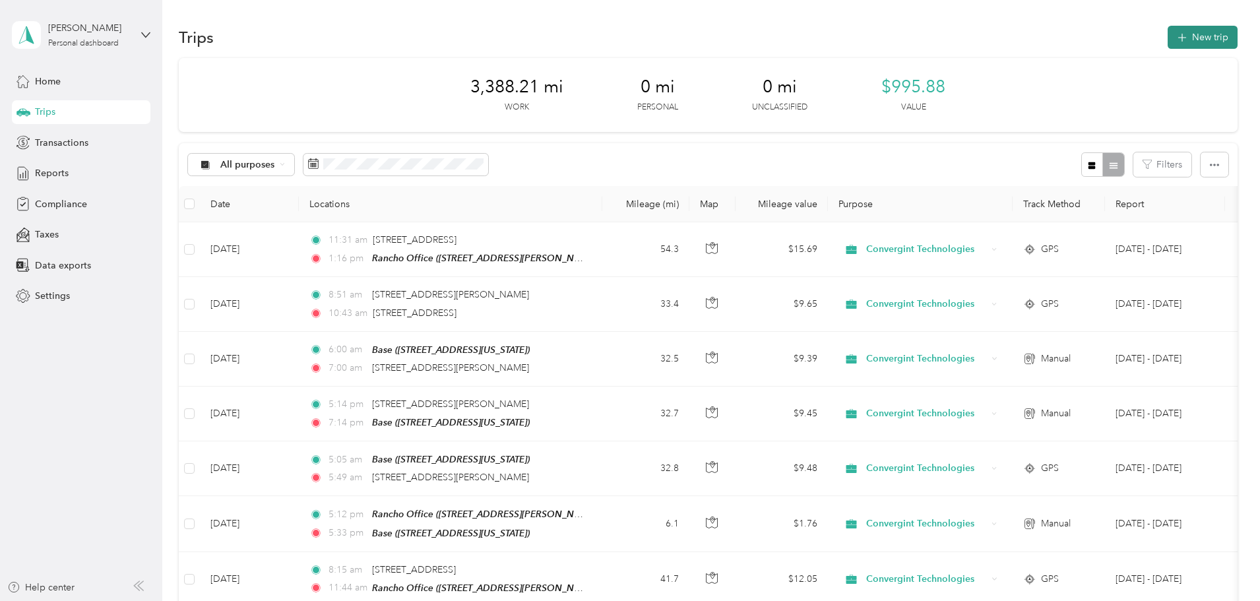
click at [1168, 34] on button "New trip" at bounding box center [1203, 37] width 70 height 23
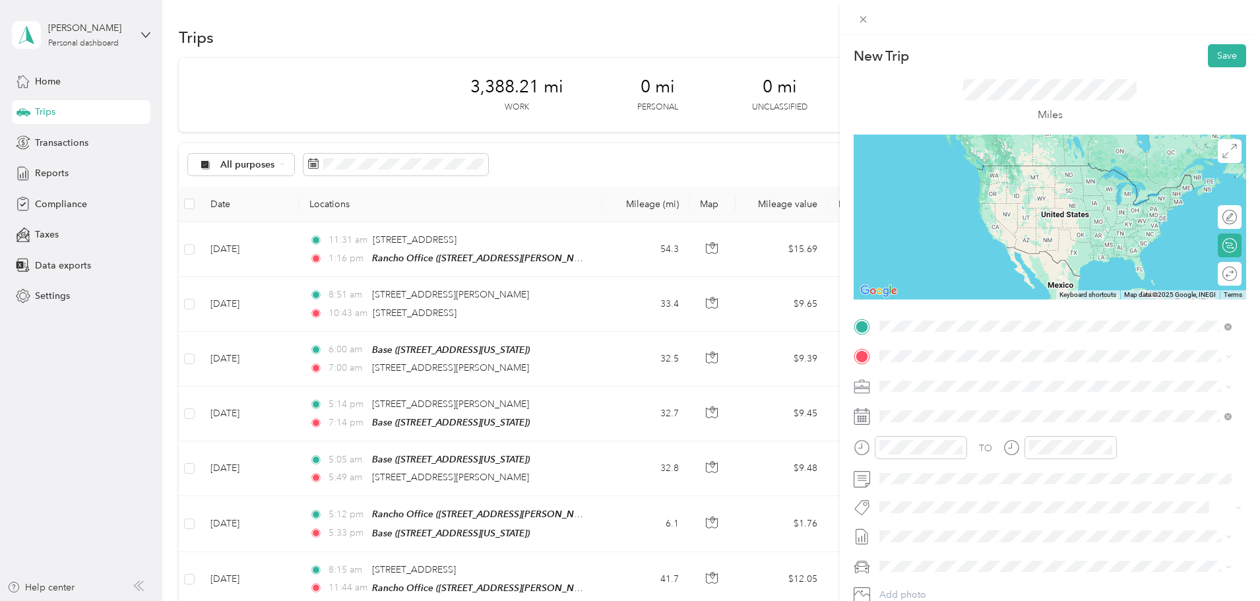
click at [1006, 584] on div "TO Add photo" at bounding box center [1050, 475] width 393 height 319
click at [649, 313] on div "New Trip Save This trip cannot be edited because it is either under review, app…" at bounding box center [630, 300] width 1260 height 601
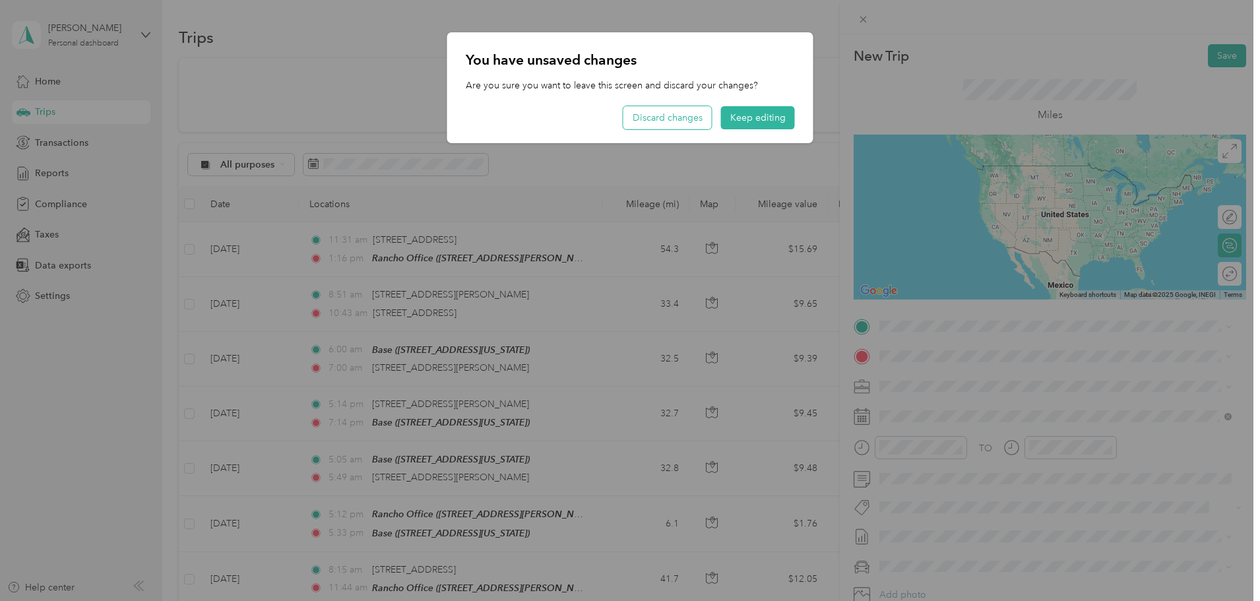
click at [679, 118] on button "Discard changes" at bounding box center [667, 117] width 88 height 23
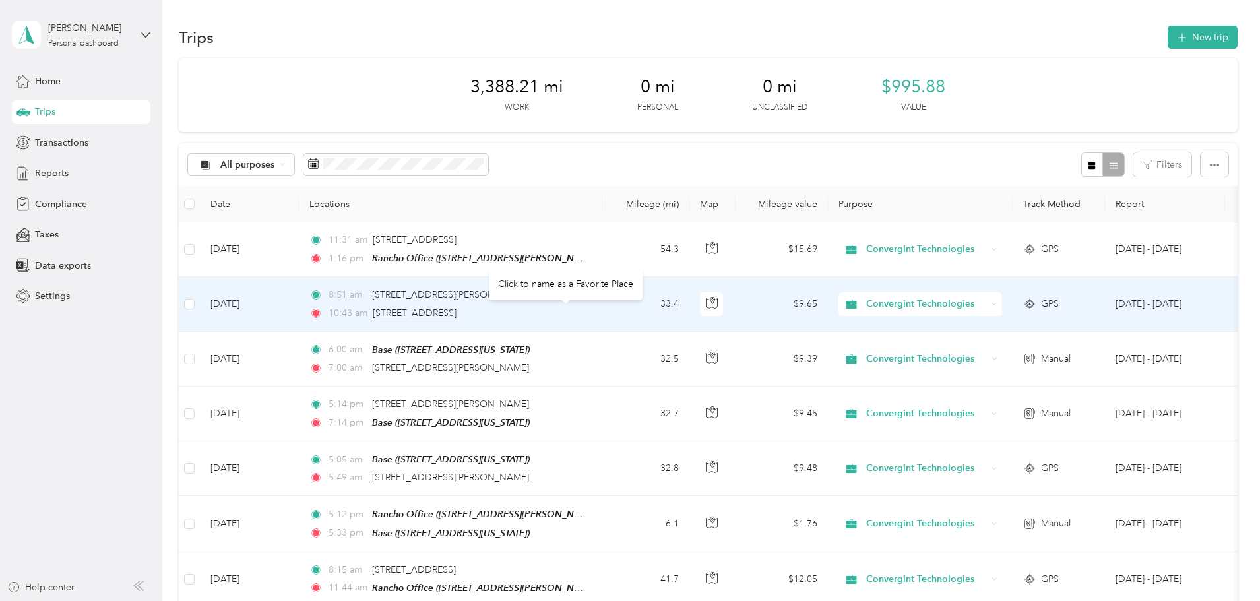
click at [457, 313] on span "[STREET_ADDRESS]" at bounding box center [415, 312] width 84 height 11
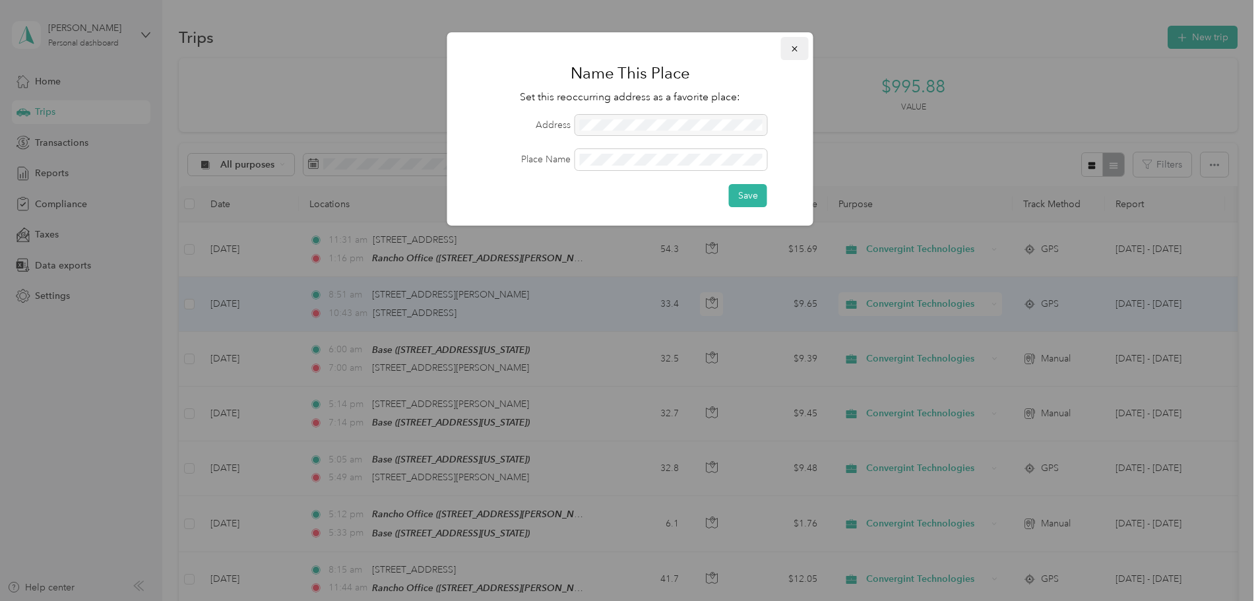
click at [794, 51] on icon "button" at bounding box center [794, 48] width 9 height 9
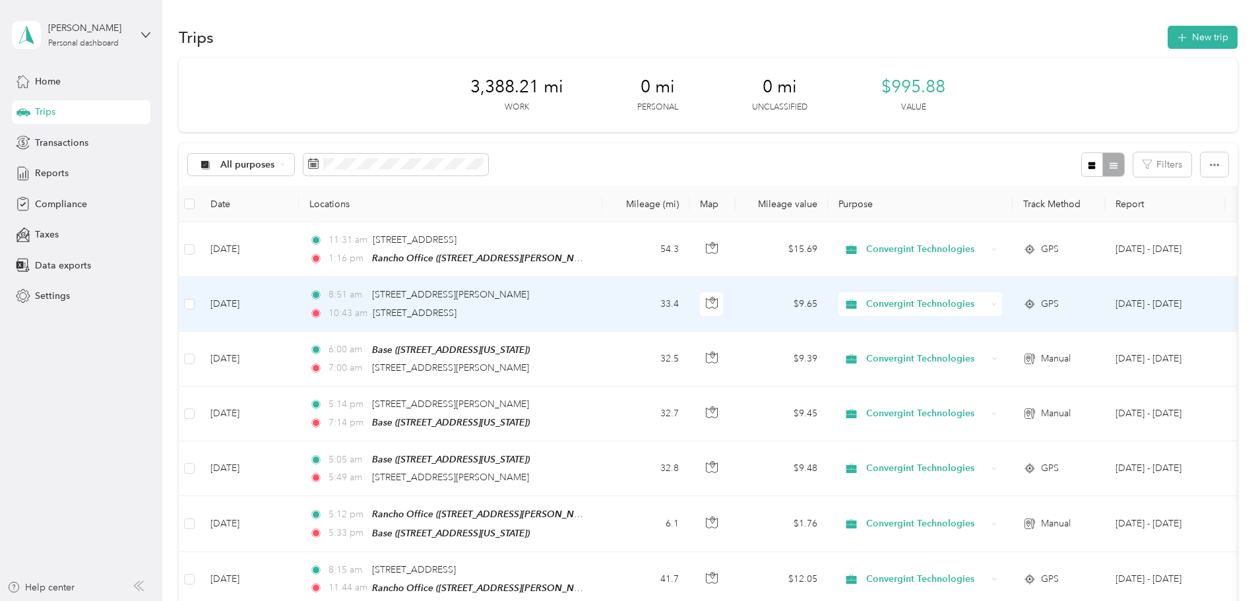
click at [299, 309] on td "[DATE]" at bounding box center [249, 304] width 99 height 54
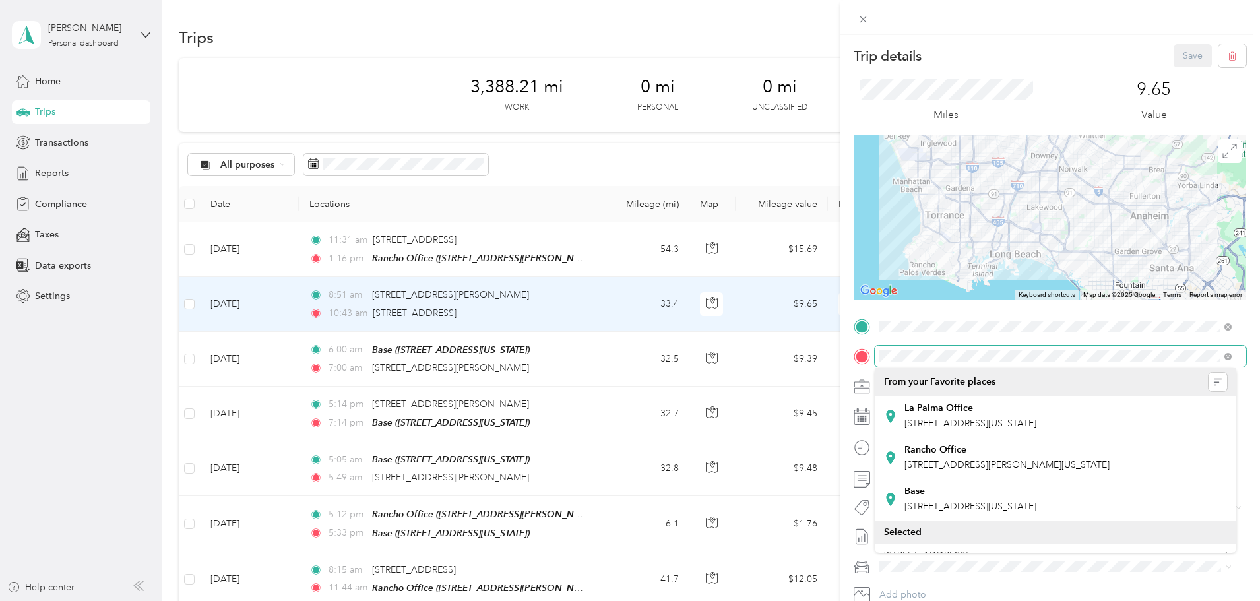
click at [878, 367] on div "TO Add photo" at bounding box center [1050, 475] width 393 height 319
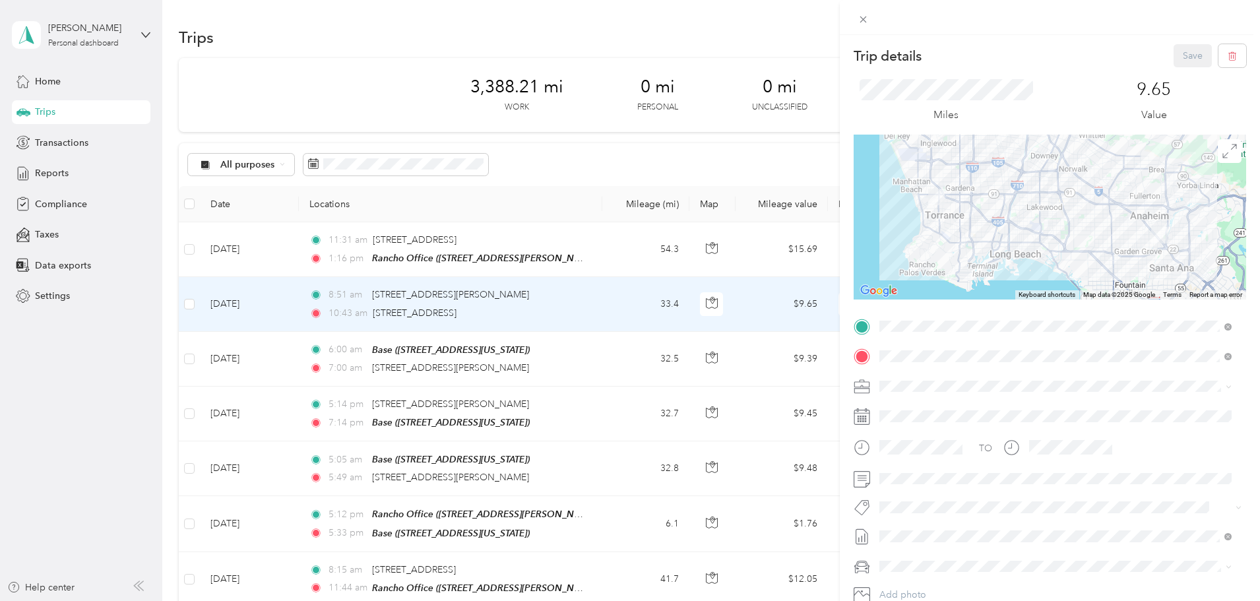
click at [660, 166] on div "Trip details Save This trip cannot be edited because it is either under review,…" at bounding box center [630, 300] width 1260 height 601
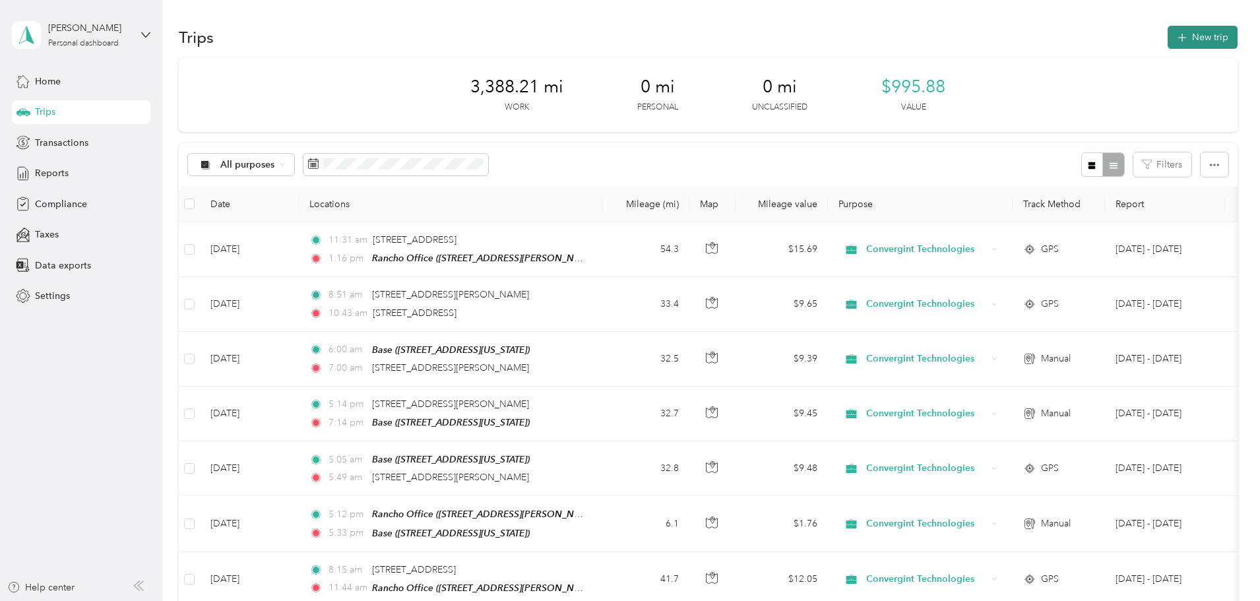
click at [1168, 35] on button "New trip" at bounding box center [1203, 37] width 70 height 23
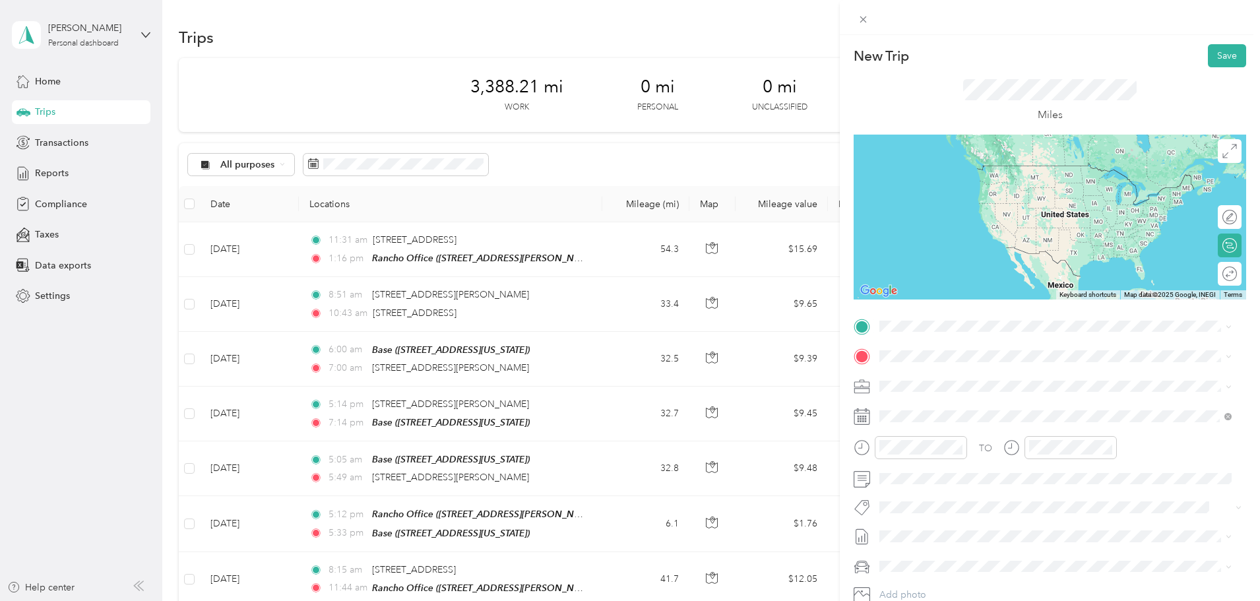
click at [928, 373] on span "East [STREET_ADDRESS][US_STATE]" at bounding box center [979, 367] width 151 height 12
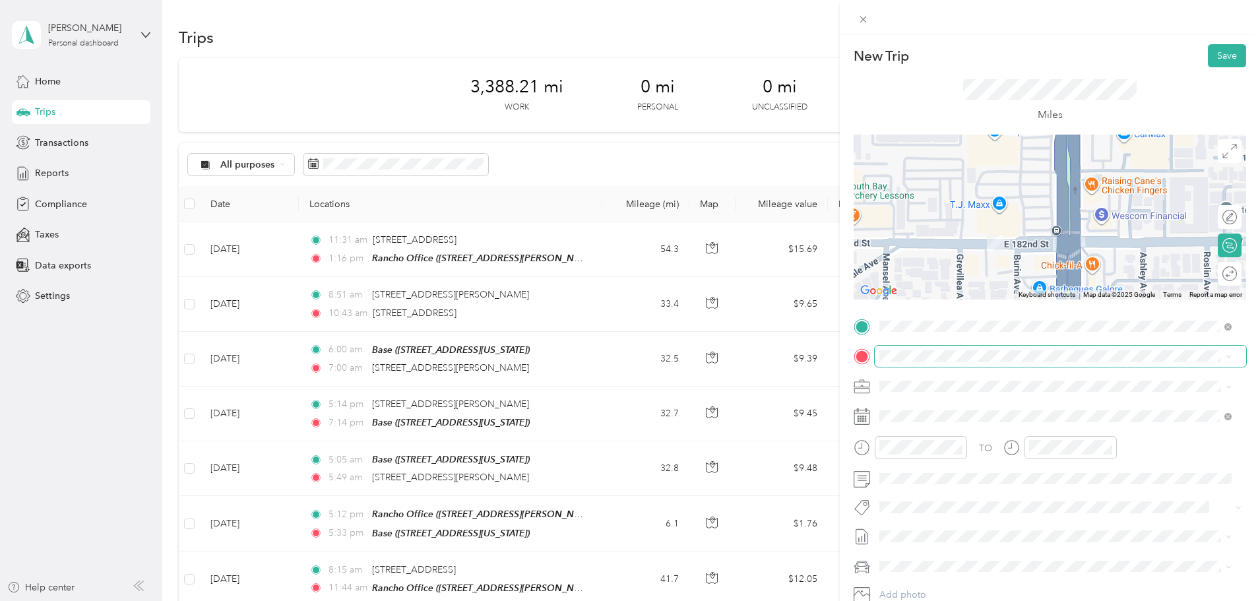
click at [918, 365] on span at bounding box center [1060, 356] width 371 height 21
click at [943, 410] on span "[STREET_ADDRESS][US_STATE]" at bounding box center [970, 404] width 132 height 12
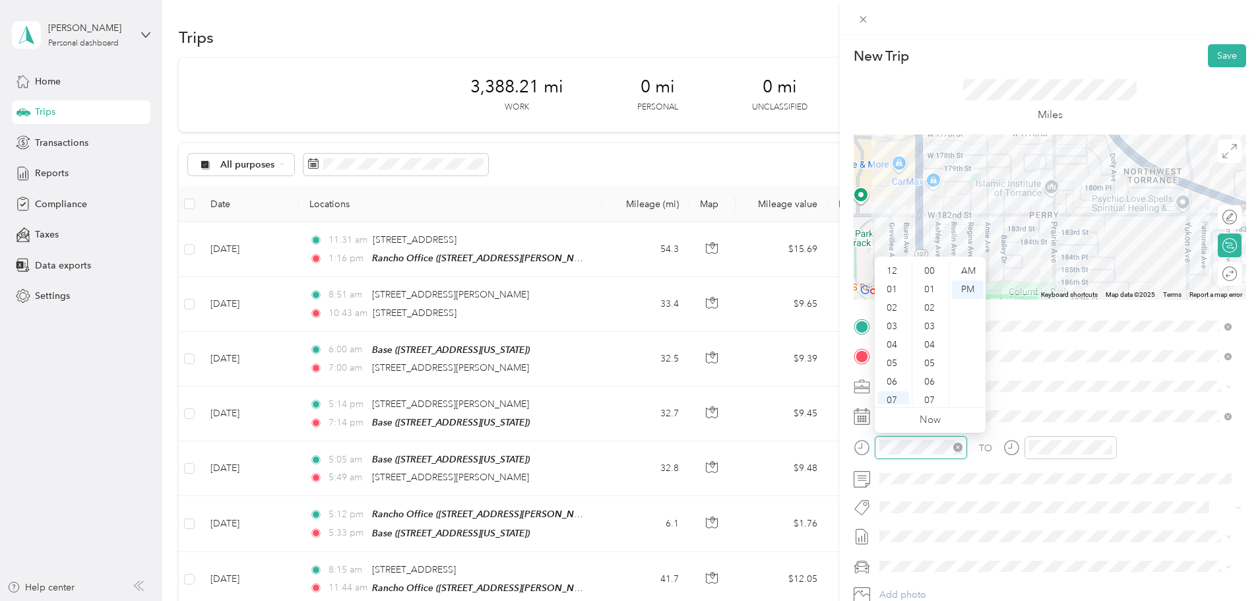
scroll to position [79, 0]
click at [891, 393] on div "11" at bounding box center [893, 395] width 32 height 18
click at [974, 272] on div "AM" at bounding box center [968, 271] width 32 height 18
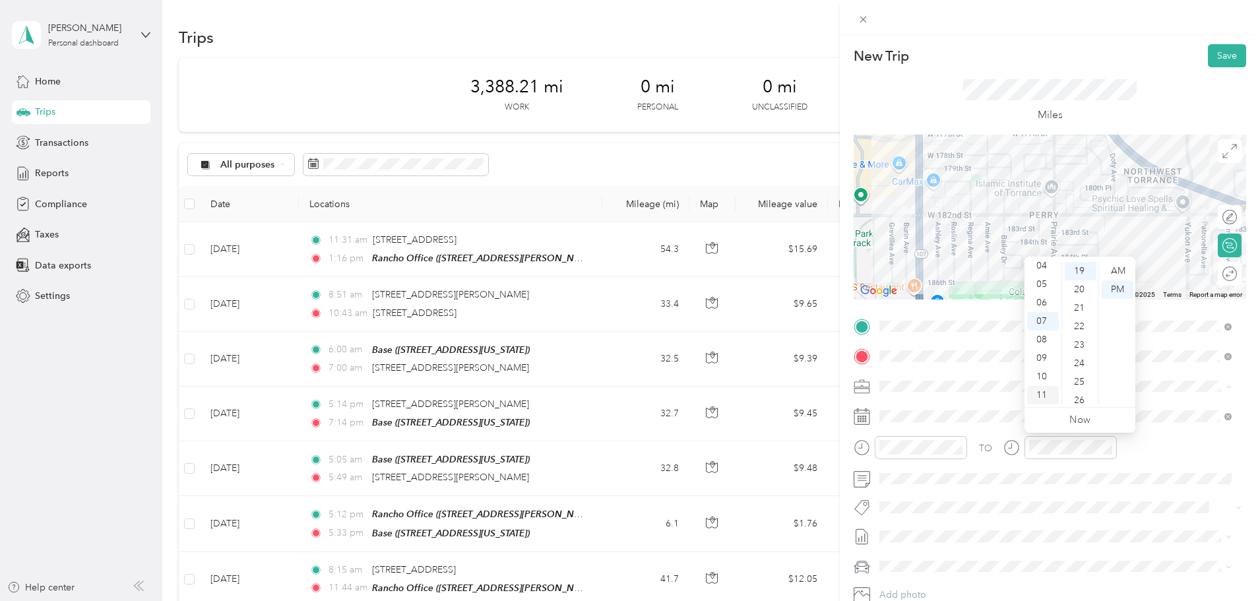
click at [1042, 394] on div "11" at bounding box center [1043, 395] width 32 height 18
click at [1079, 395] on div "26" at bounding box center [1081, 400] width 32 height 18
click at [1080, 365] on div "31" at bounding box center [1081, 363] width 32 height 18
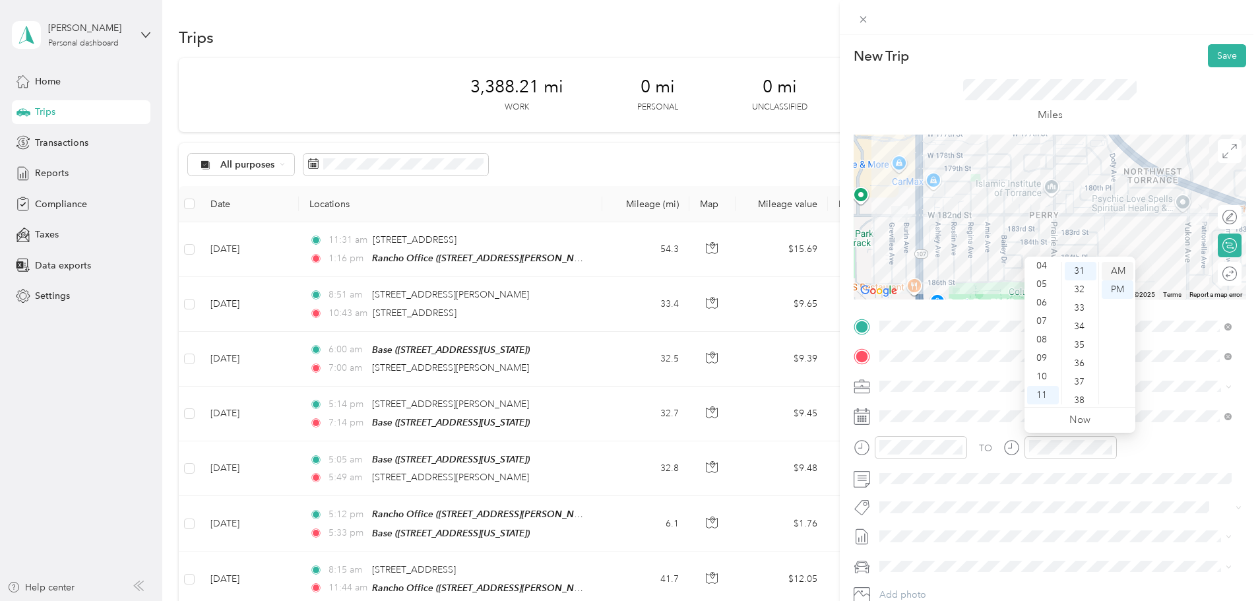
click at [1119, 270] on div "AM" at bounding box center [1118, 271] width 32 height 18
click at [1143, 456] on div "TO" at bounding box center [1050, 452] width 393 height 32
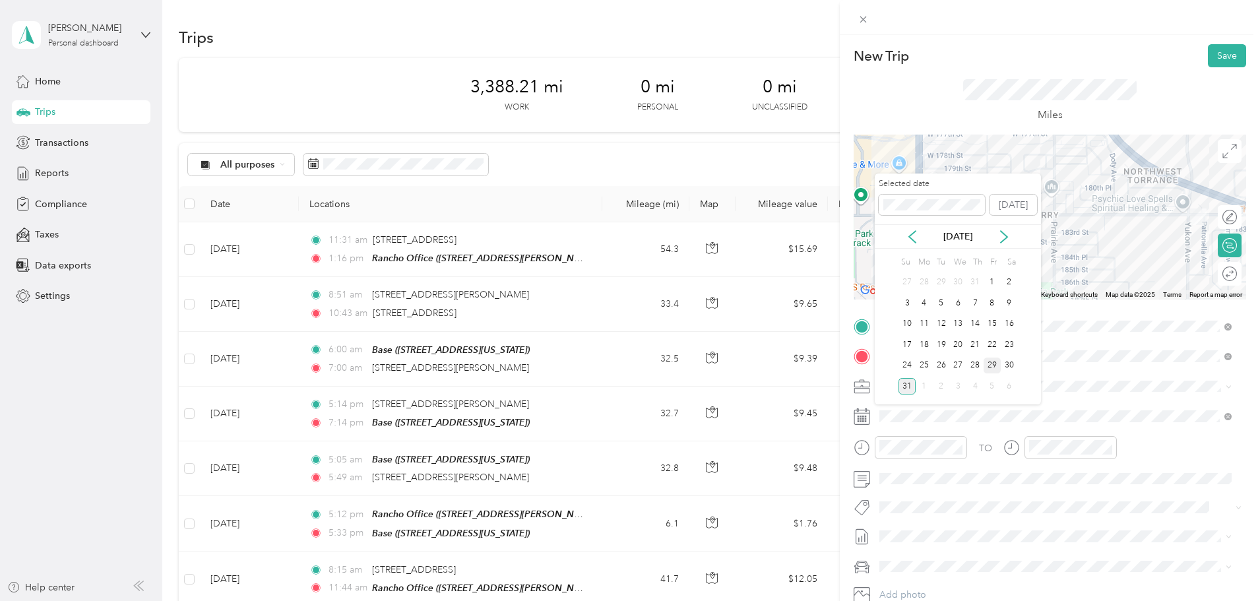
click at [994, 364] on div "29" at bounding box center [992, 366] width 17 height 16
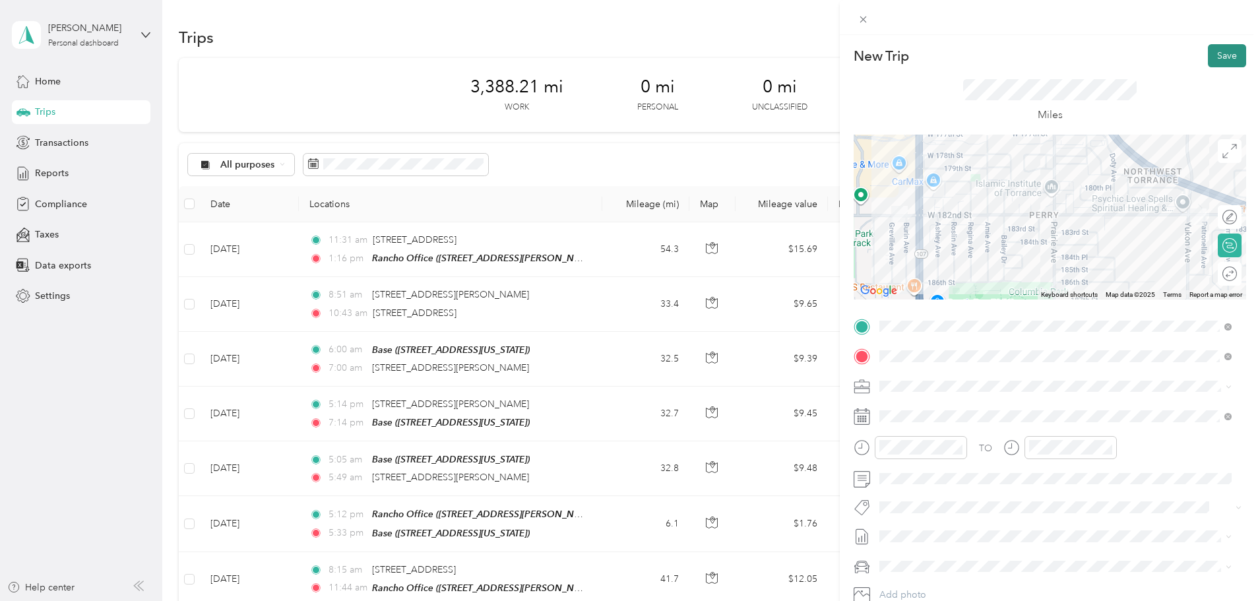
click at [1220, 63] on button "Save" at bounding box center [1227, 55] width 38 height 23
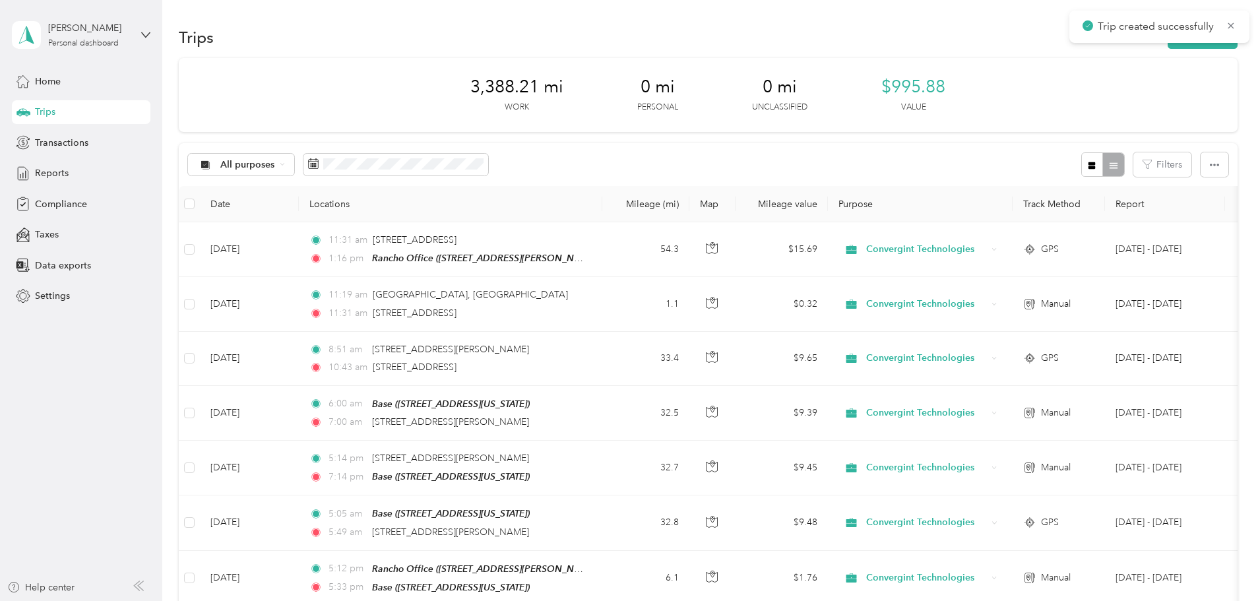
click at [1168, 40] on button "New trip" at bounding box center [1203, 37] width 70 height 23
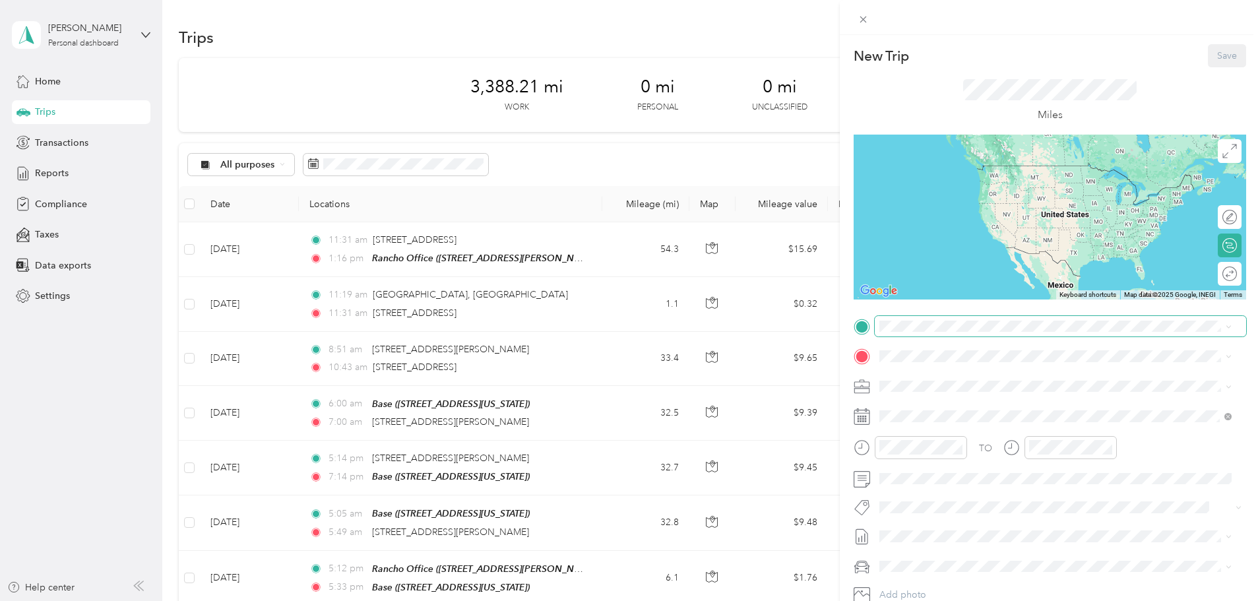
click at [961, 333] on span at bounding box center [1060, 326] width 371 height 21
click at [952, 420] on div "Rancho Office [STREET_ADDRESS][PERSON_NAME][US_STATE]" at bounding box center [1006, 420] width 205 height 28
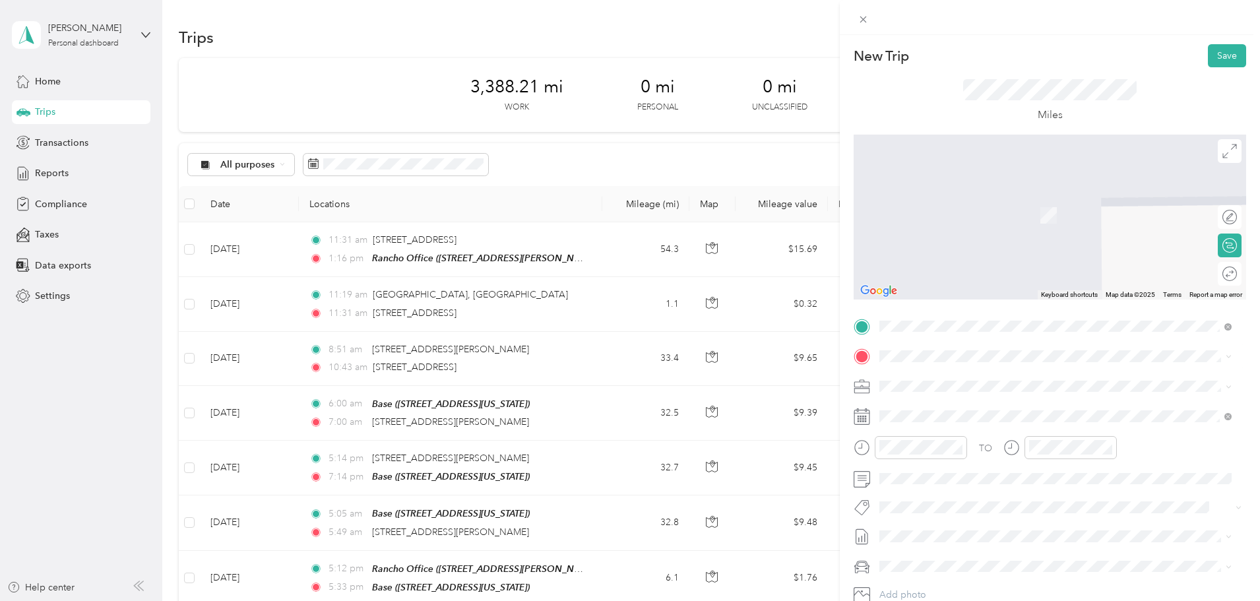
click at [929, 418] on span "[STREET_ADDRESS][US_STATE]" at bounding box center [970, 420] width 132 height 11
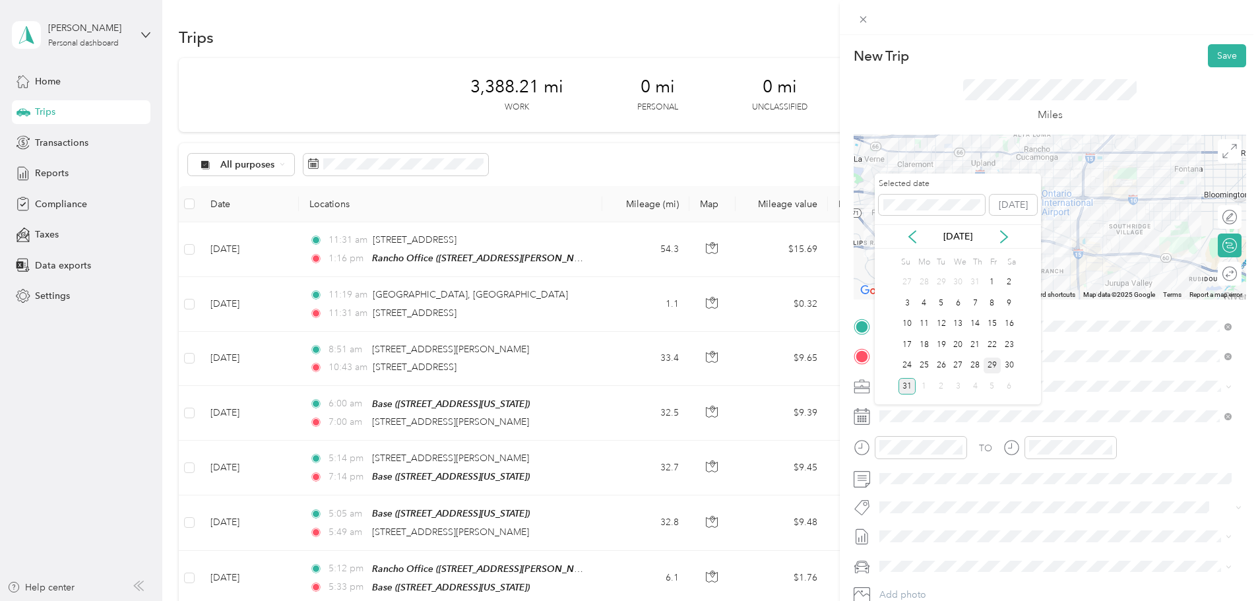
click at [989, 362] on div "29" at bounding box center [992, 366] width 17 height 16
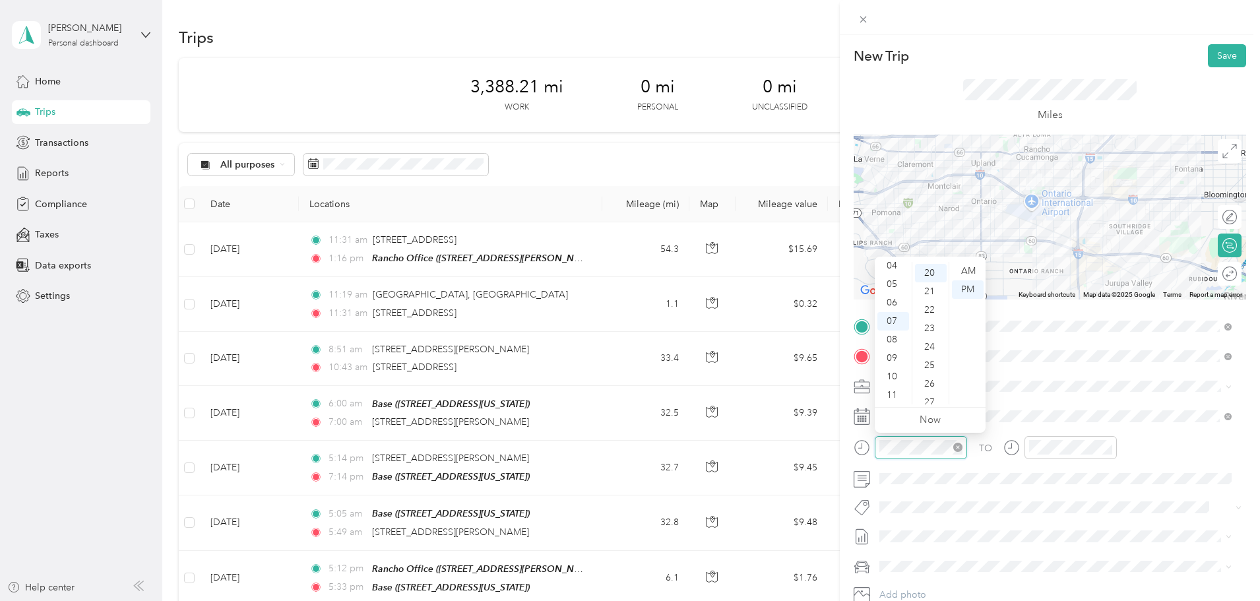
scroll to position [369, 0]
click at [894, 270] on div "04" at bounding box center [893, 266] width 32 height 18
click at [894, 270] on div "03" at bounding box center [893, 270] width 32 height 18
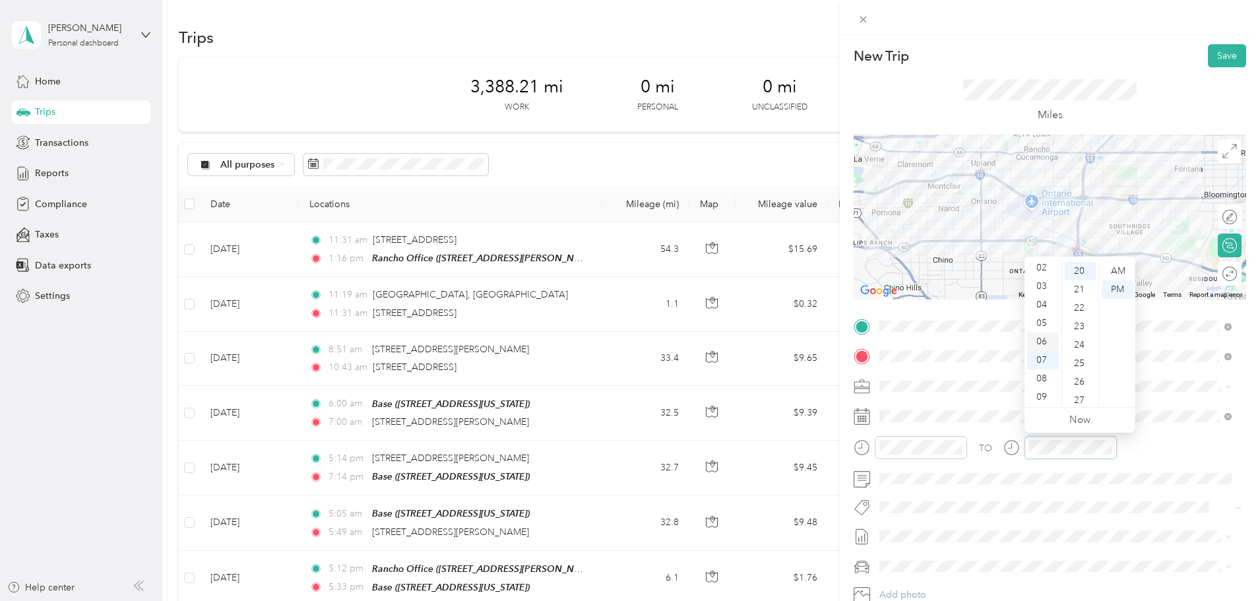
scroll to position [39, 0]
click at [1044, 288] on div "03" at bounding box center [1043, 287] width 32 height 18
click at [1077, 396] on div "35" at bounding box center [1081, 395] width 32 height 18
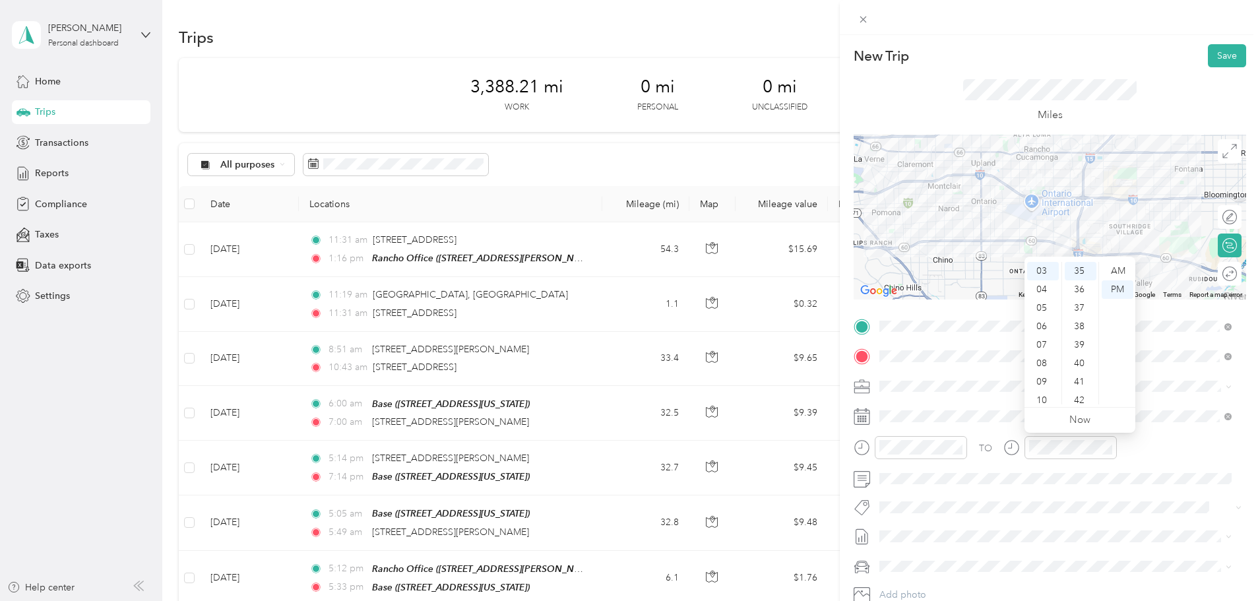
click at [1145, 449] on div "TO" at bounding box center [1050, 452] width 393 height 32
click at [1217, 222] on div at bounding box center [1223, 217] width 28 height 14
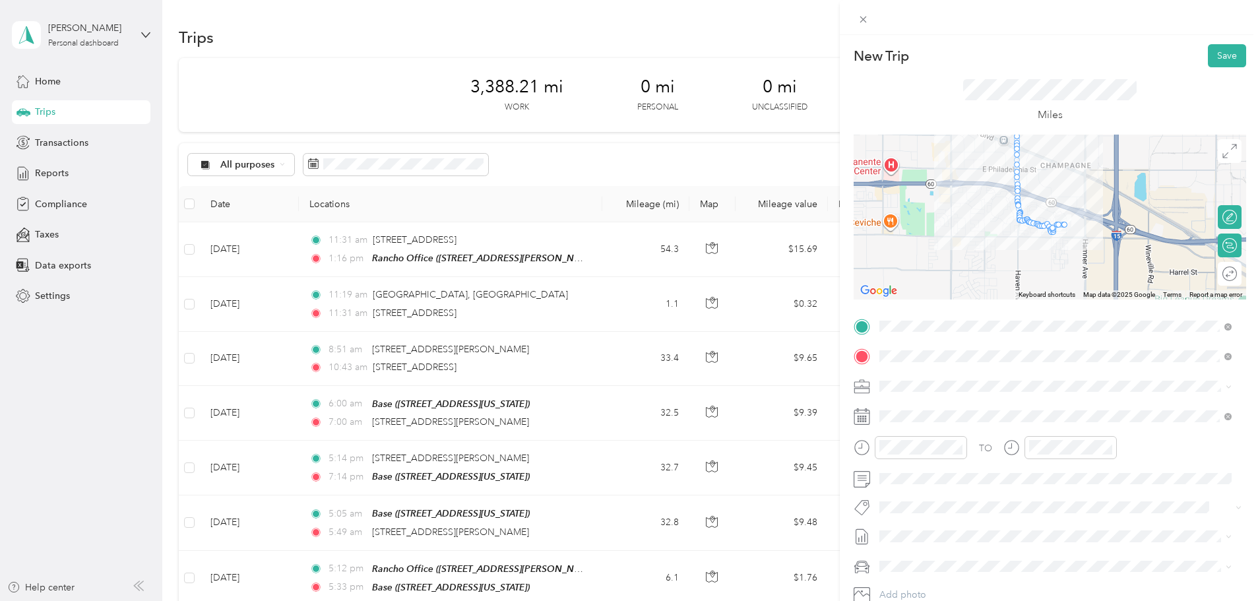
drag, startPoint x: 971, startPoint y: 244, endPoint x: 1069, endPoint y: 194, distance: 110.3
click at [1069, 194] on div at bounding box center [1050, 217] width 393 height 165
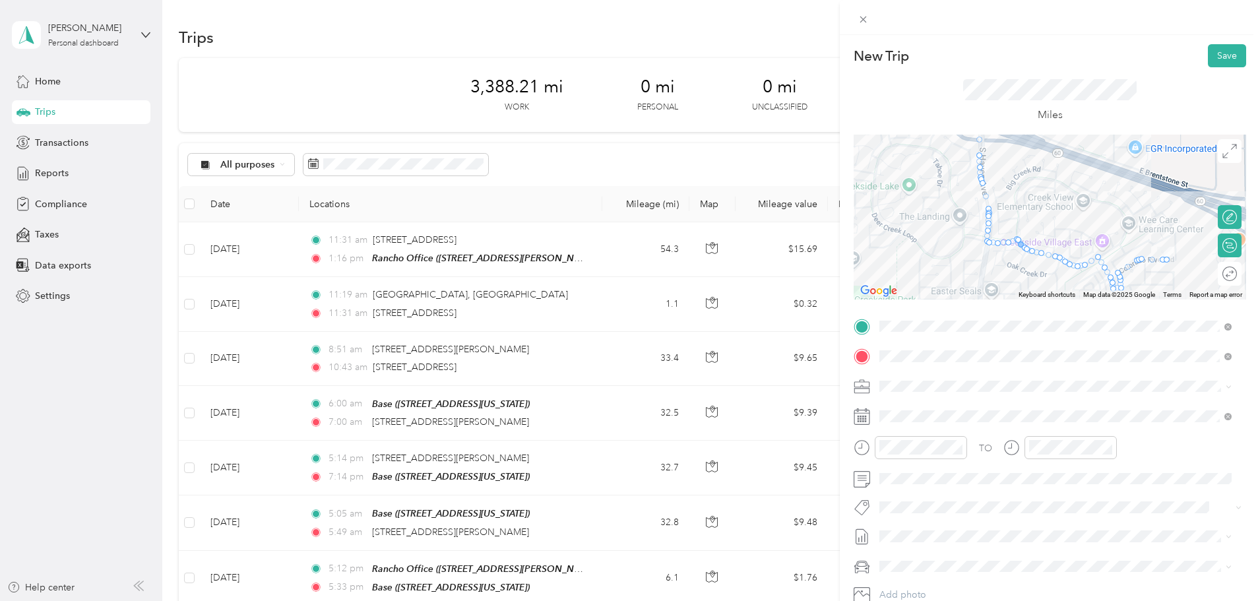
click at [1018, 241] on div at bounding box center [1021, 244] width 7 height 7
drag, startPoint x: 1012, startPoint y: 239, endPoint x: 1055, endPoint y: 179, distance: 73.8
click at [1208, 55] on button "Save" at bounding box center [1227, 55] width 38 height 23
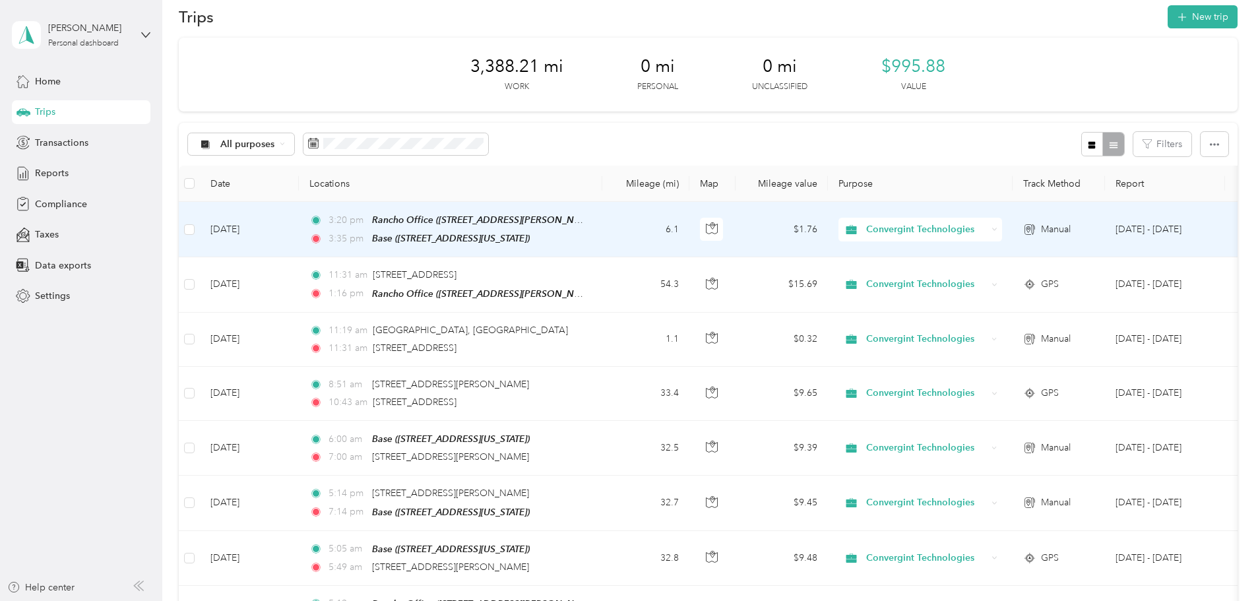
scroll to position [0, 0]
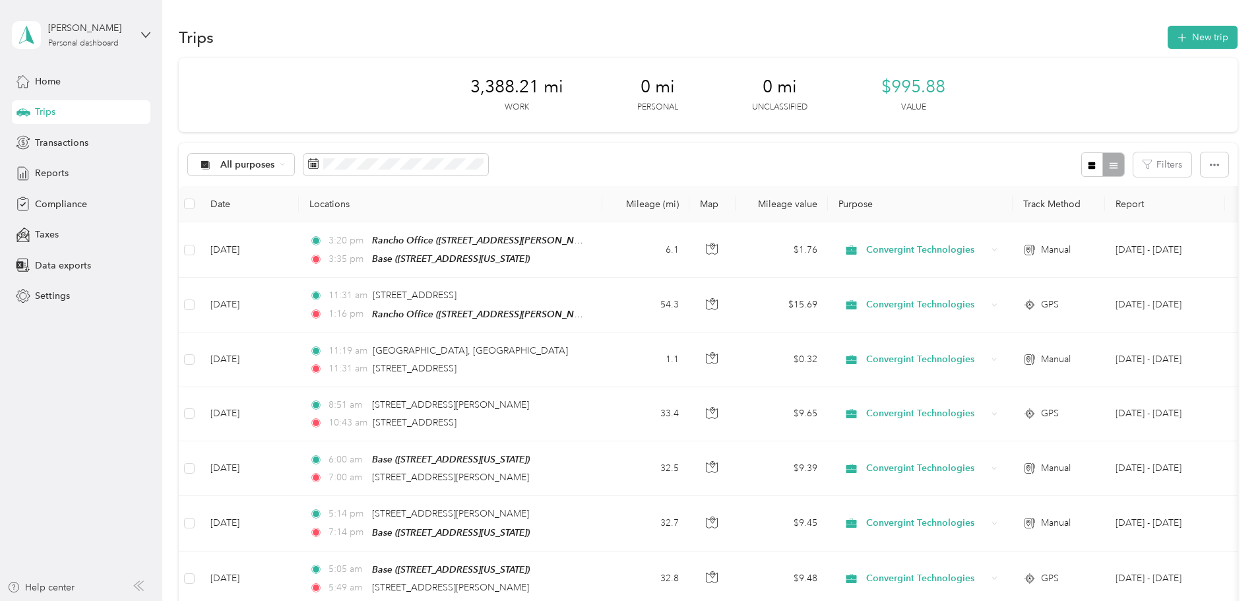
click at [61, 85] on span "Home" at bounding box center [48, 82] width 26 height 14
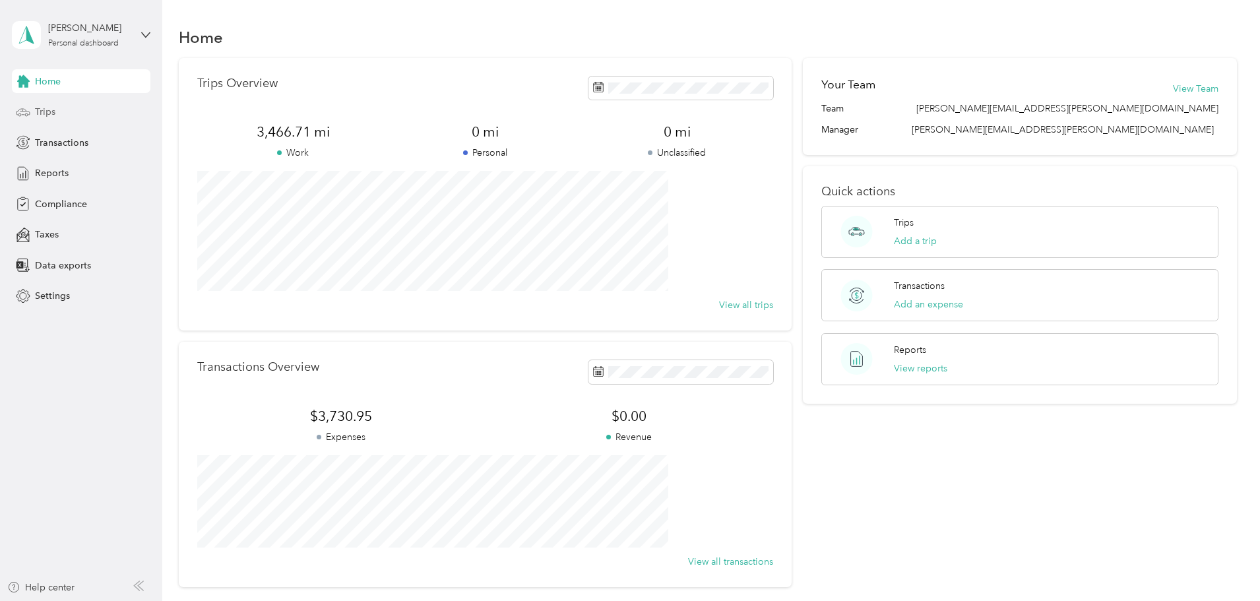
click at [47, 109] on span "Trips" at bounding box center [45, 112] width 20 height 14
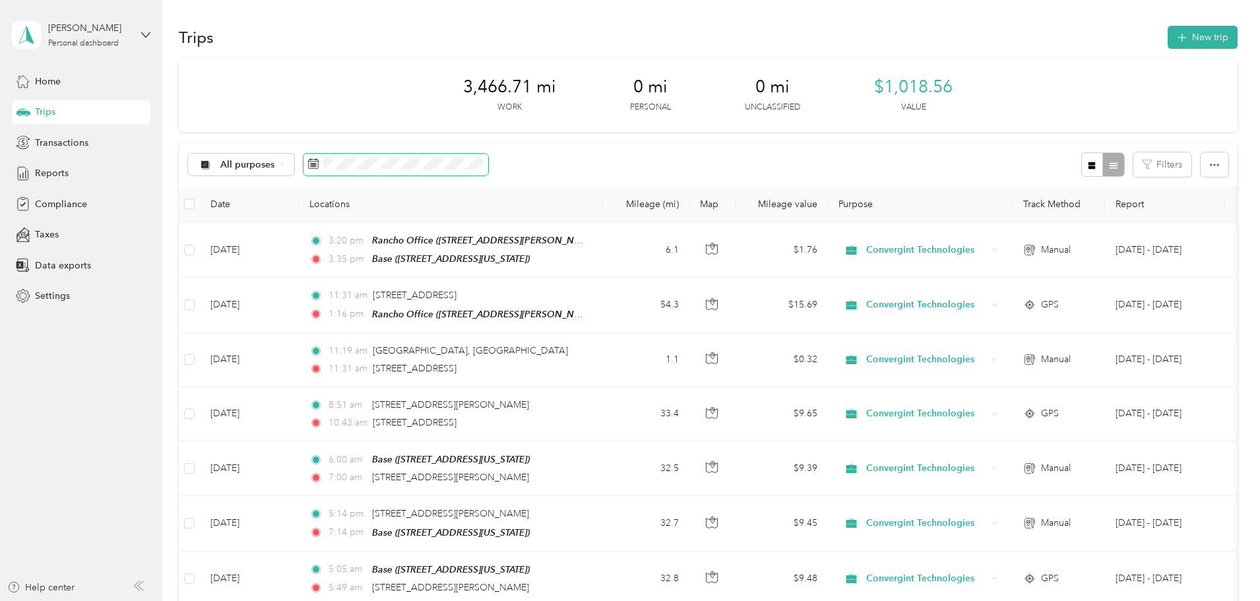
click at [319, 165] on icon at bounding box center [313, 163] width 11 height 11
click at [25, 74] on icon at bounding box center [23, 81] width 15 height 15
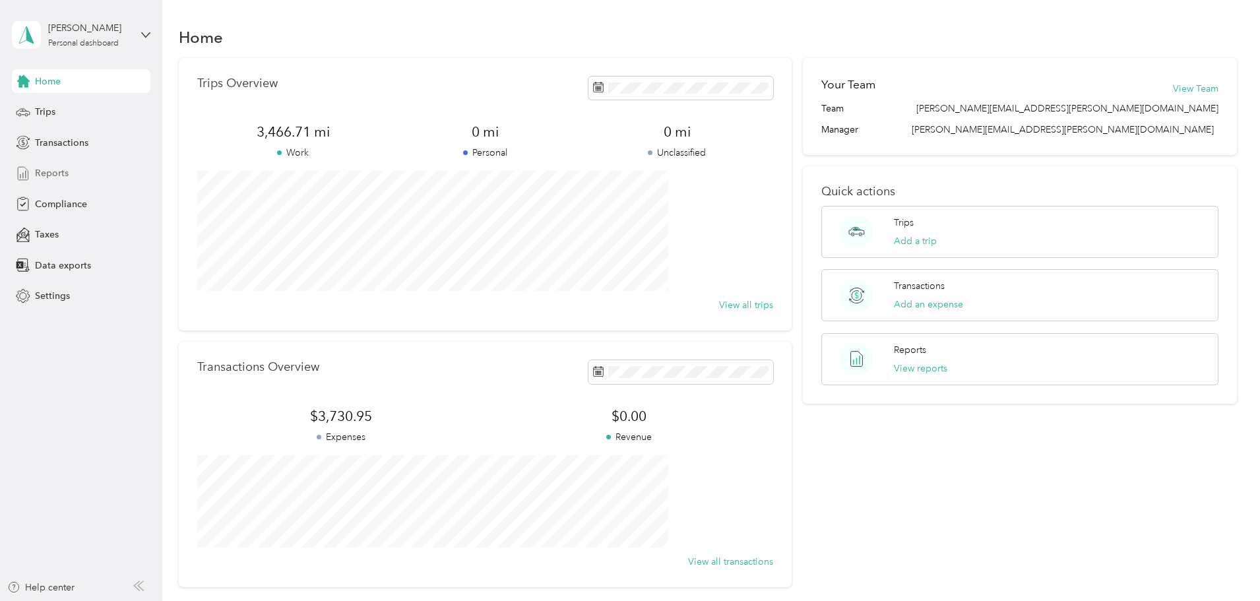
click at [50, 175] on span "Reports" at bounding box center [52, 173] width 34 height 14
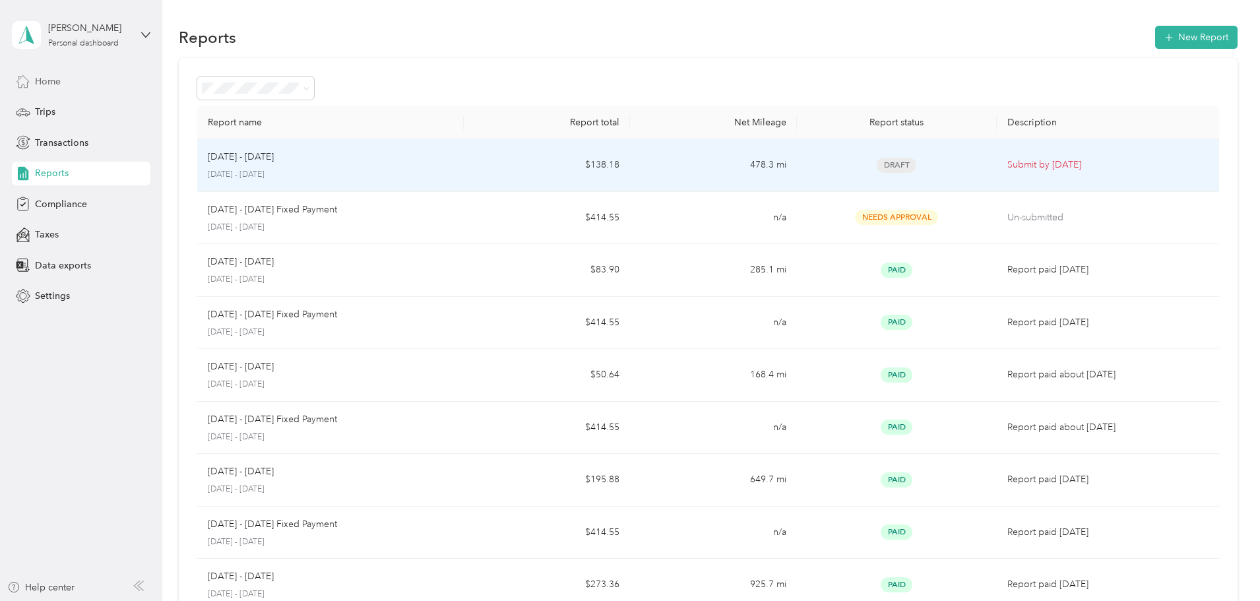
click at [1007, 169] on p "Submit by [DATE]" at bounding box center [1107, 165] width 201 height 15
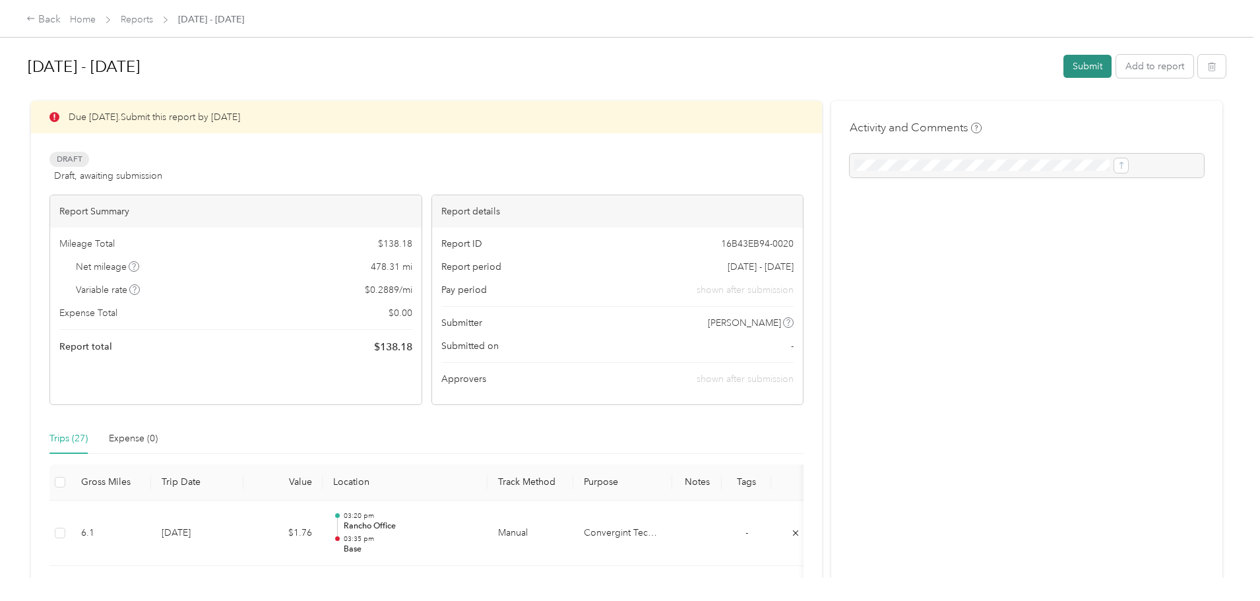
click at [1063, 67] on button "Submit" at bounding box center [1087, 66] width 48 height 23
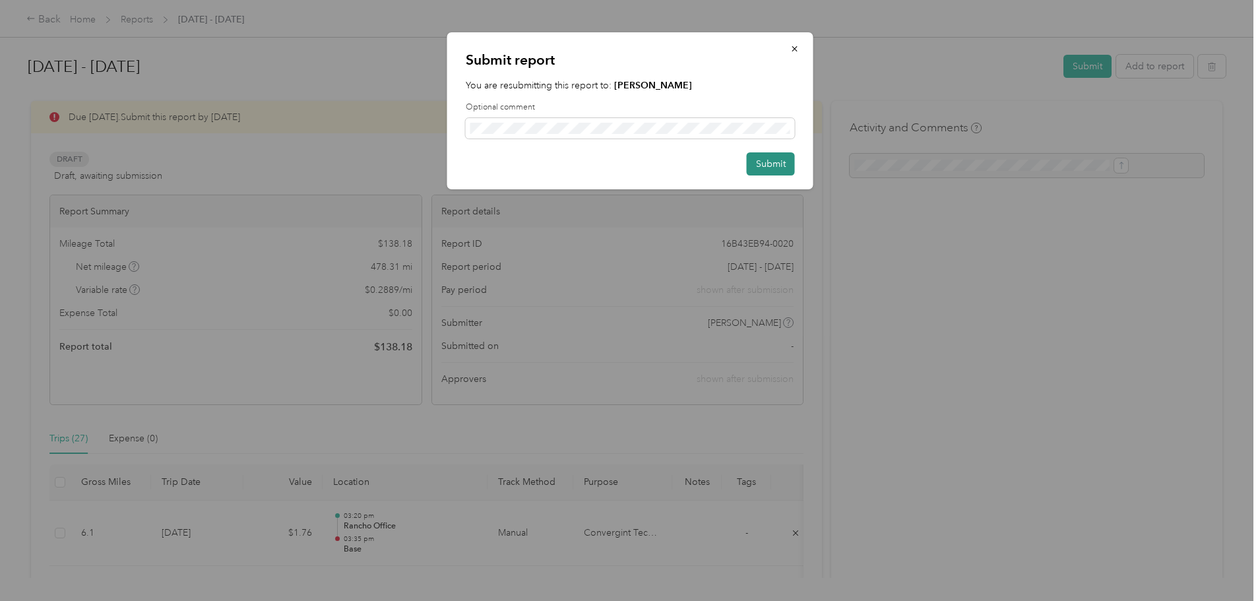
click at [764, 168] on button "Submit" at bounding box center [771, 163] width 48 height 23
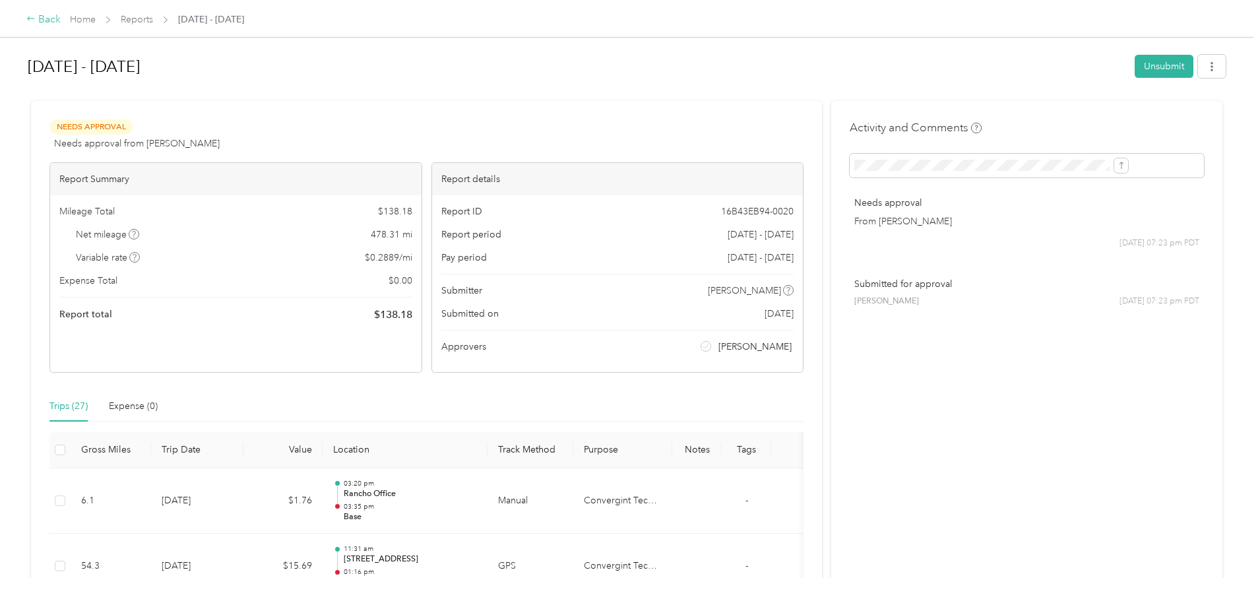
click at [61, 21] on div "Back" at bounding box center [43, 20] width 34 height 16
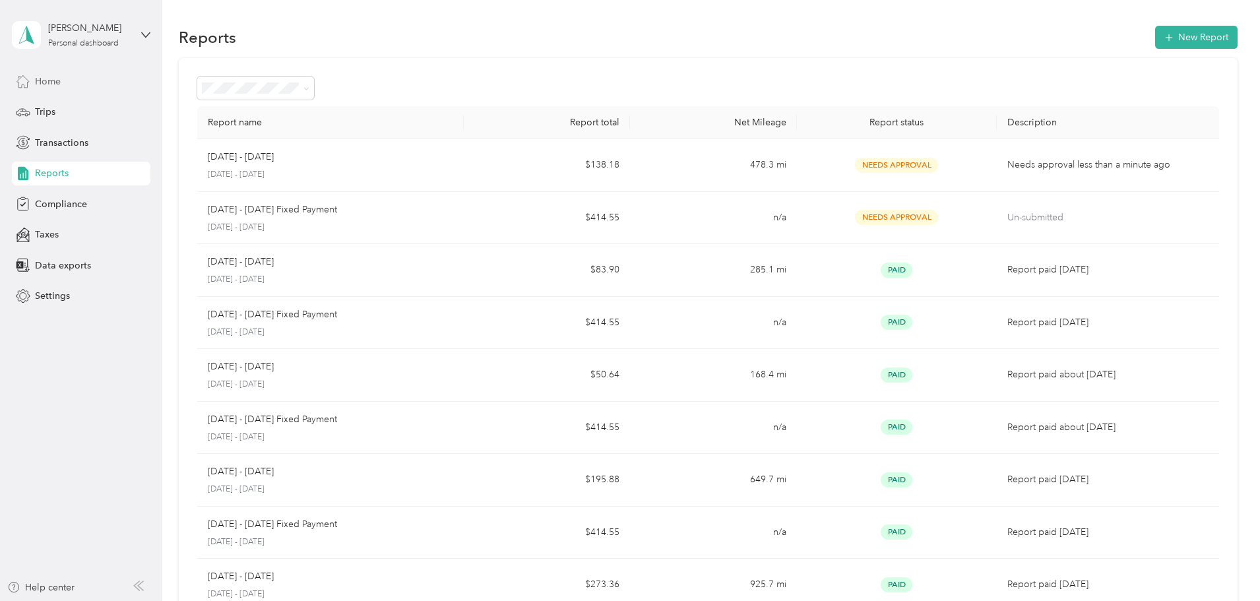
click at [55, 79] on span "Home" at bounding box center [48, 82] width 26 height 14
